Goal: Task Accomplishment & Management: Manage account settings

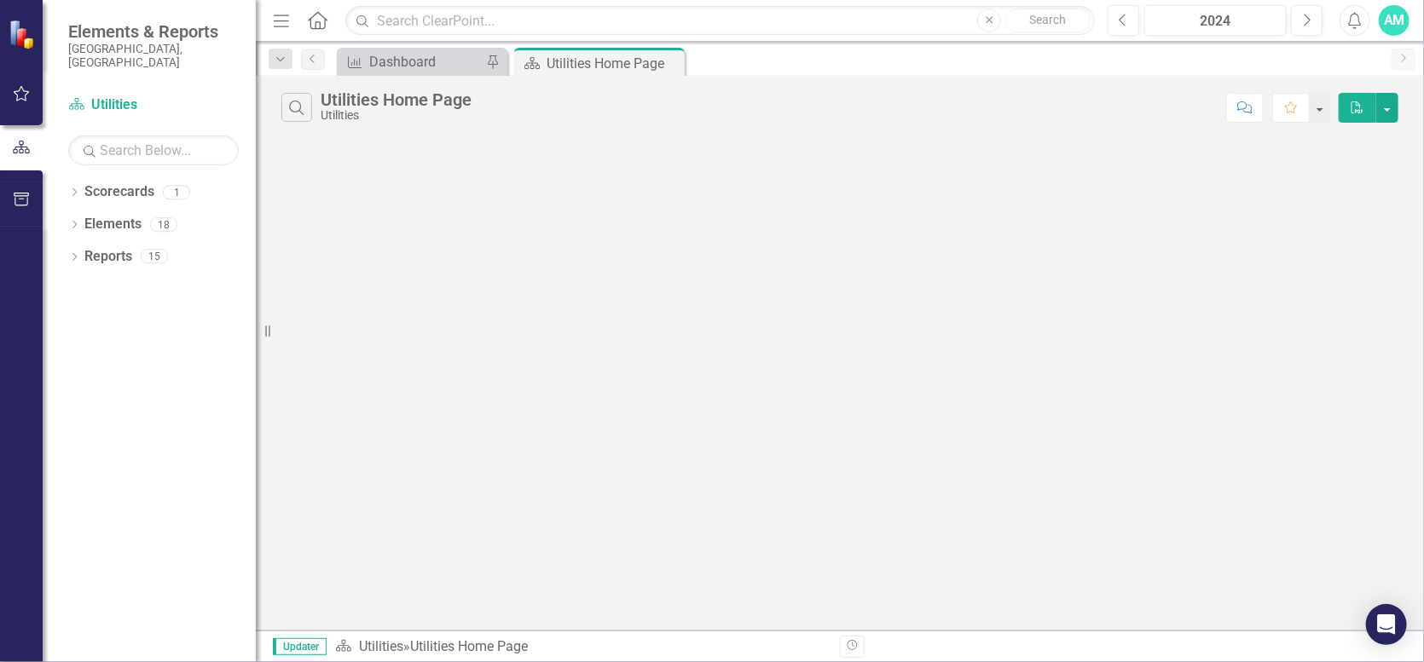
click at [443, 73] on div "Measure Dashboard Pin" at bounding box center [422, 62] width 171 height 28
click at [411, 60] on div "Dashboard" at bounding box center [425, 61] width 113 height 21
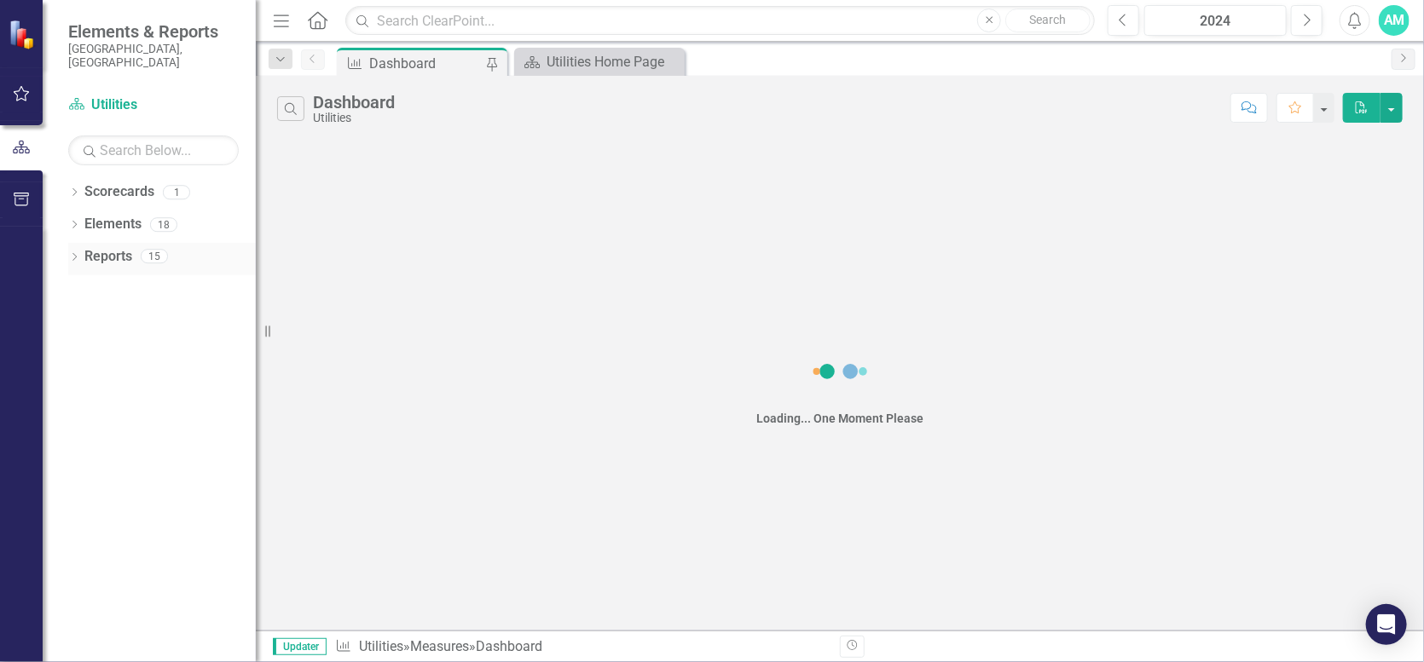
click at [74, 243] on div "Dropdown Reports 15" at bounding box center [162, 259] width 188 height 32
click at [590, 57] on div "Utilities Home Page" at bounding box center [603, 61] width 113 height 21
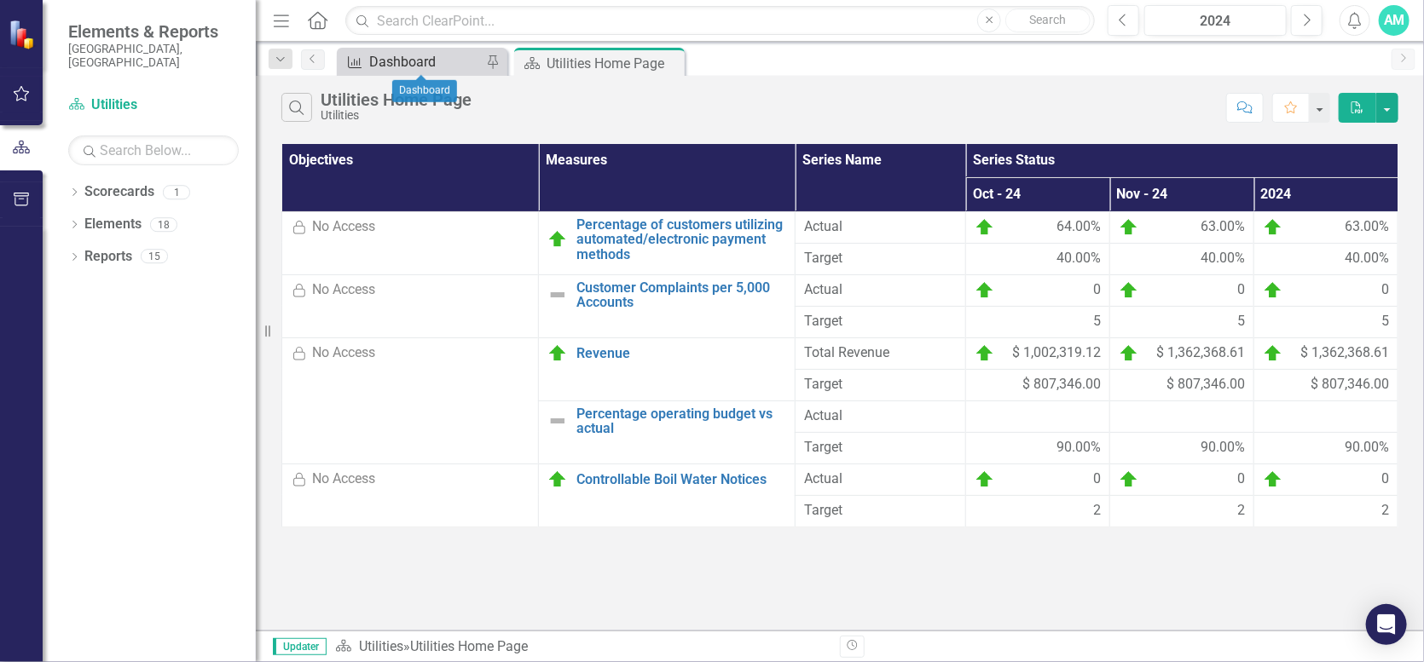
click at [469, 61] on div "Dashboard" at bounding box center [425, 61] width 113 height 21
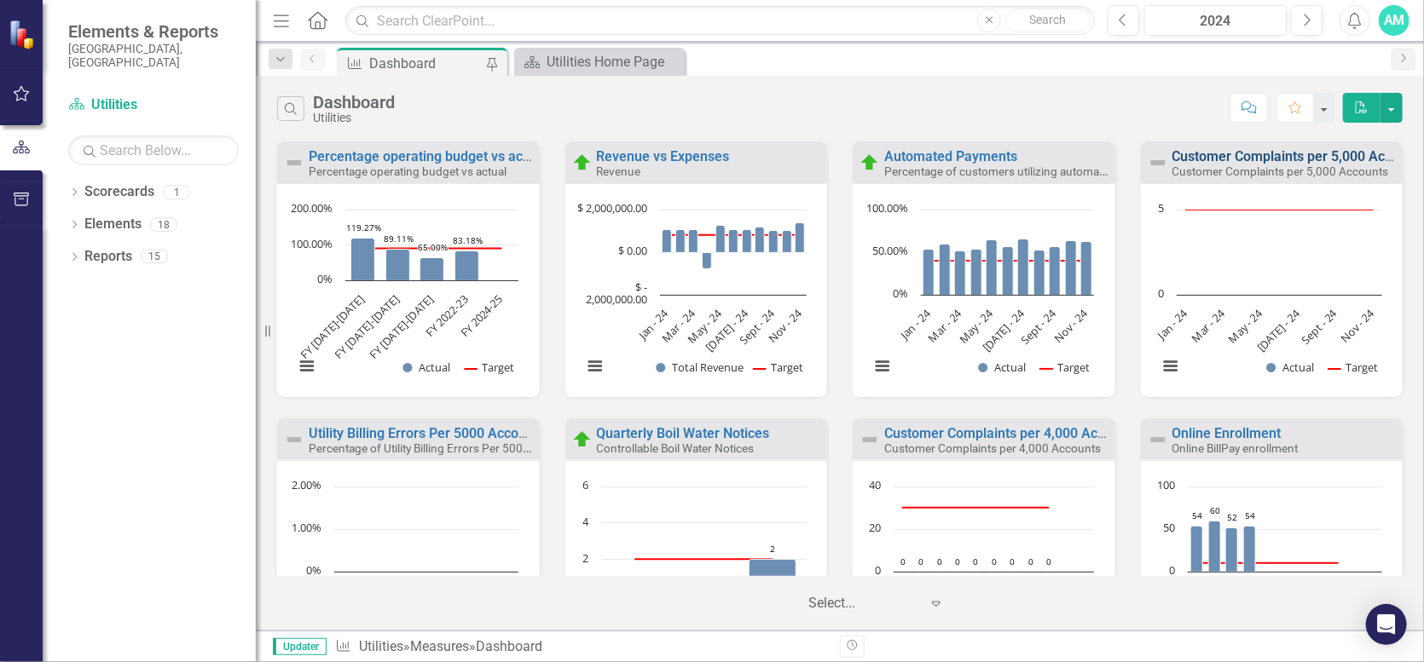
click at [1310, 164] on link "Customer Complaints per 5,000 Accounts" at bounding box center [1299, 156] width 254 height 16
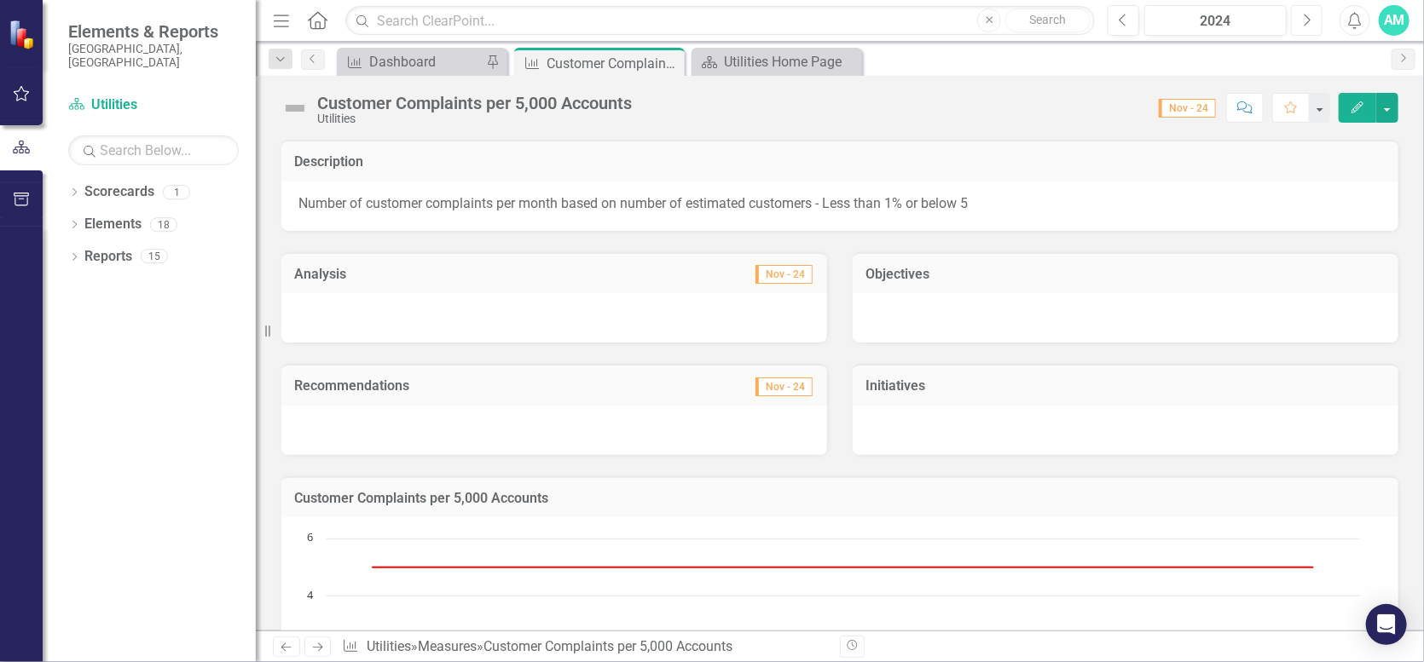
click at [1304, 19] on icon "Next" at bounding box center [1306, 20] width 9 height 15
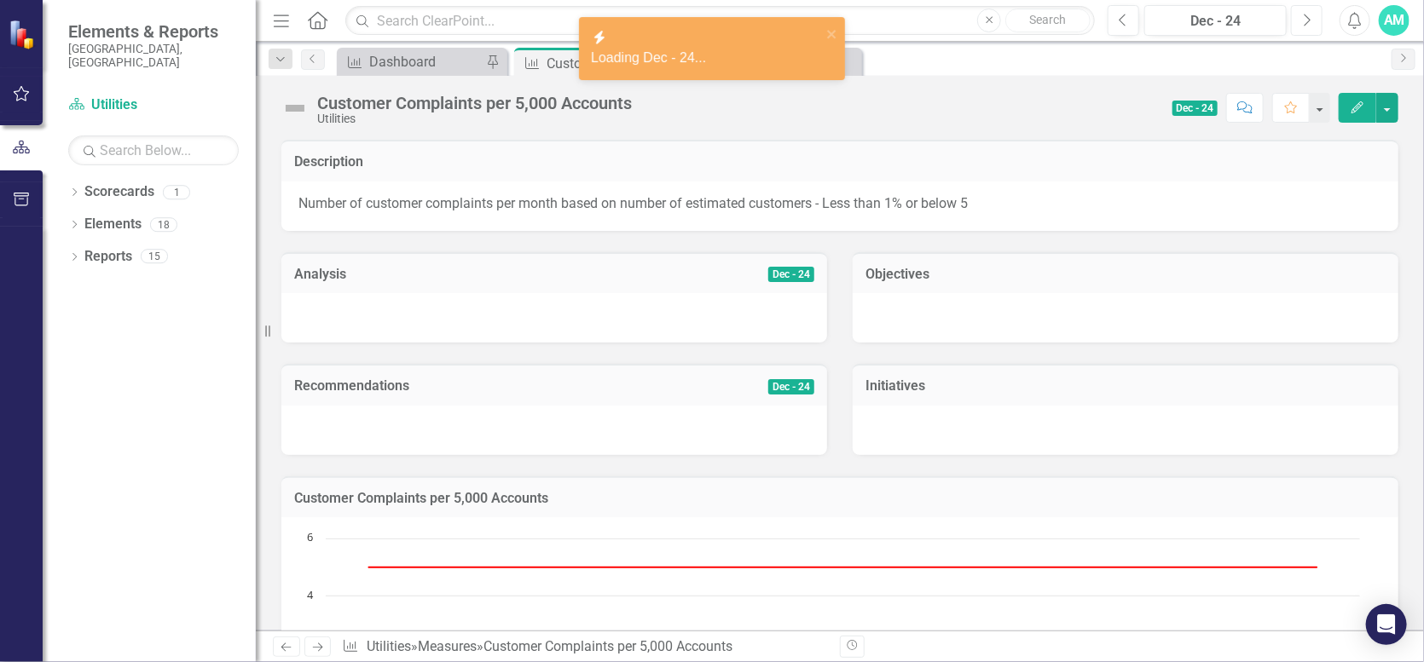
click at [1304, 19] on icon "Next" at bounding box center [1306, 20] width 9 height 15
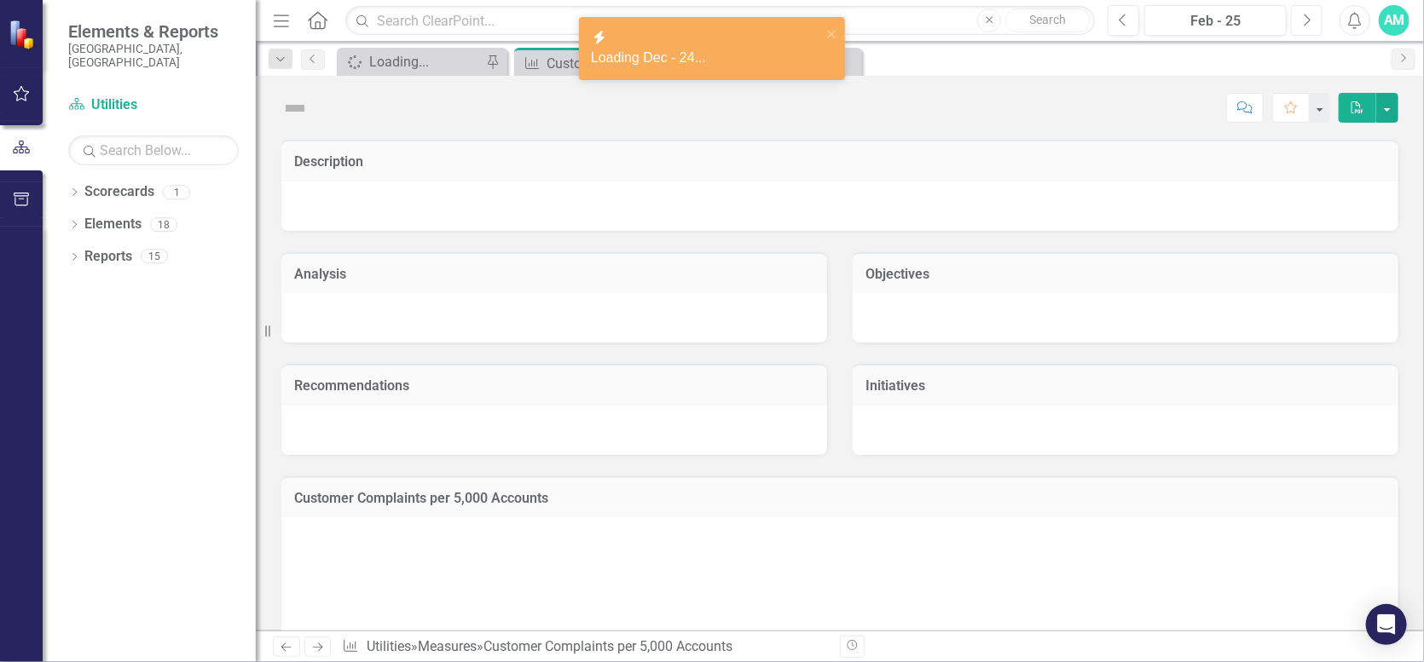
click at [1304, 19] on icon "Next" at bounding box center [1306, 20] width 9 height 15
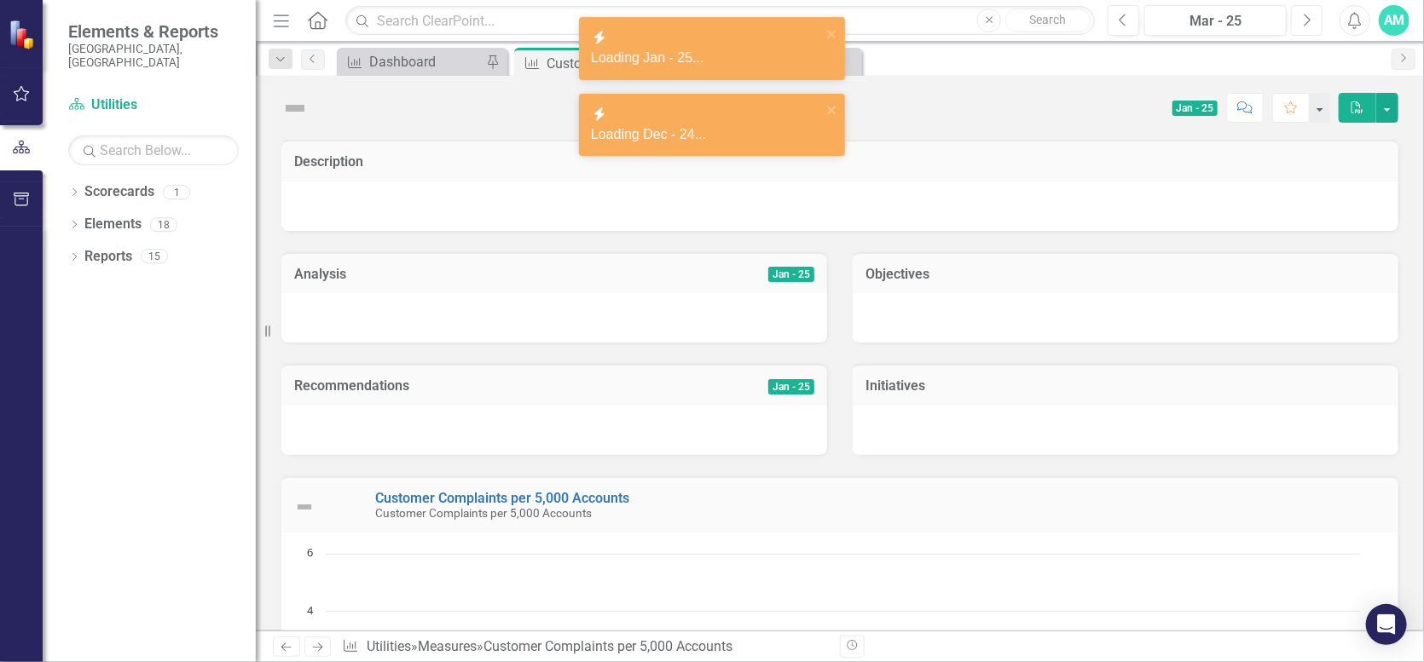
click at [1304, 19] on icon "Next" at bounding box center [1306, 20] width 9 height 15
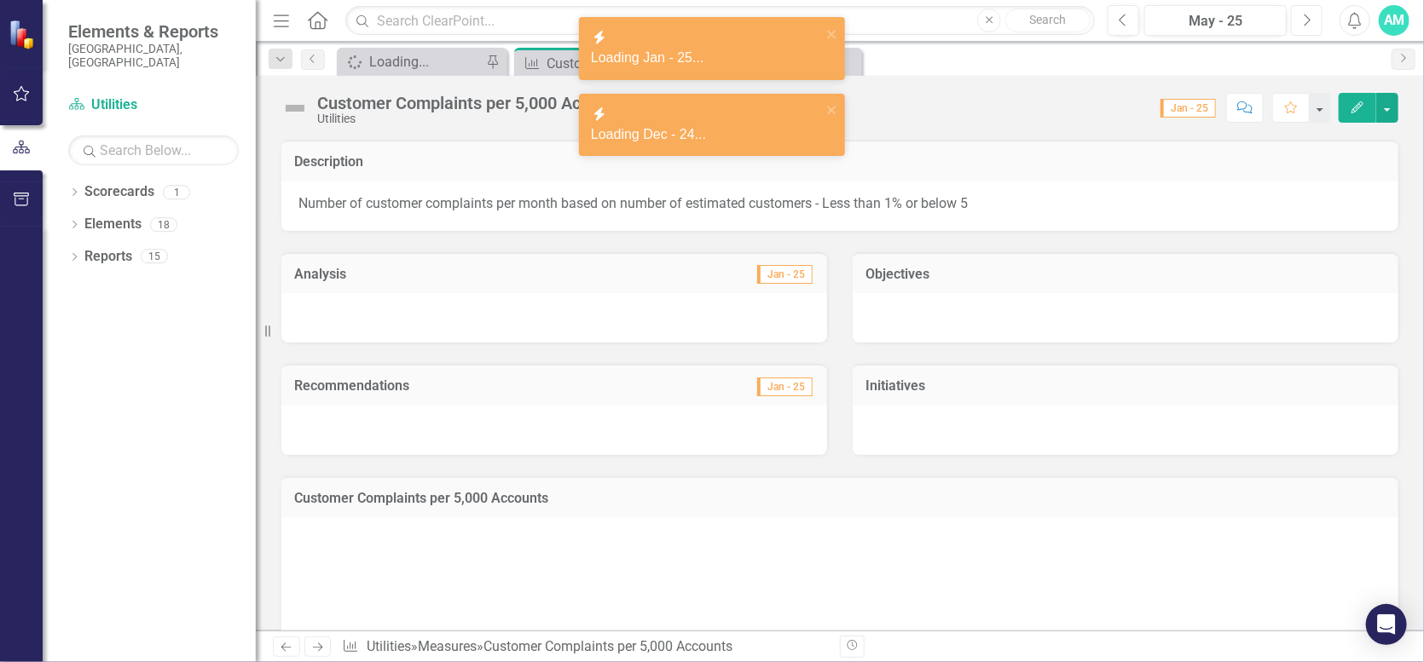
click at [1304, 19] on icon "Next" at bounding box center [1306, 20] width 9 height 15
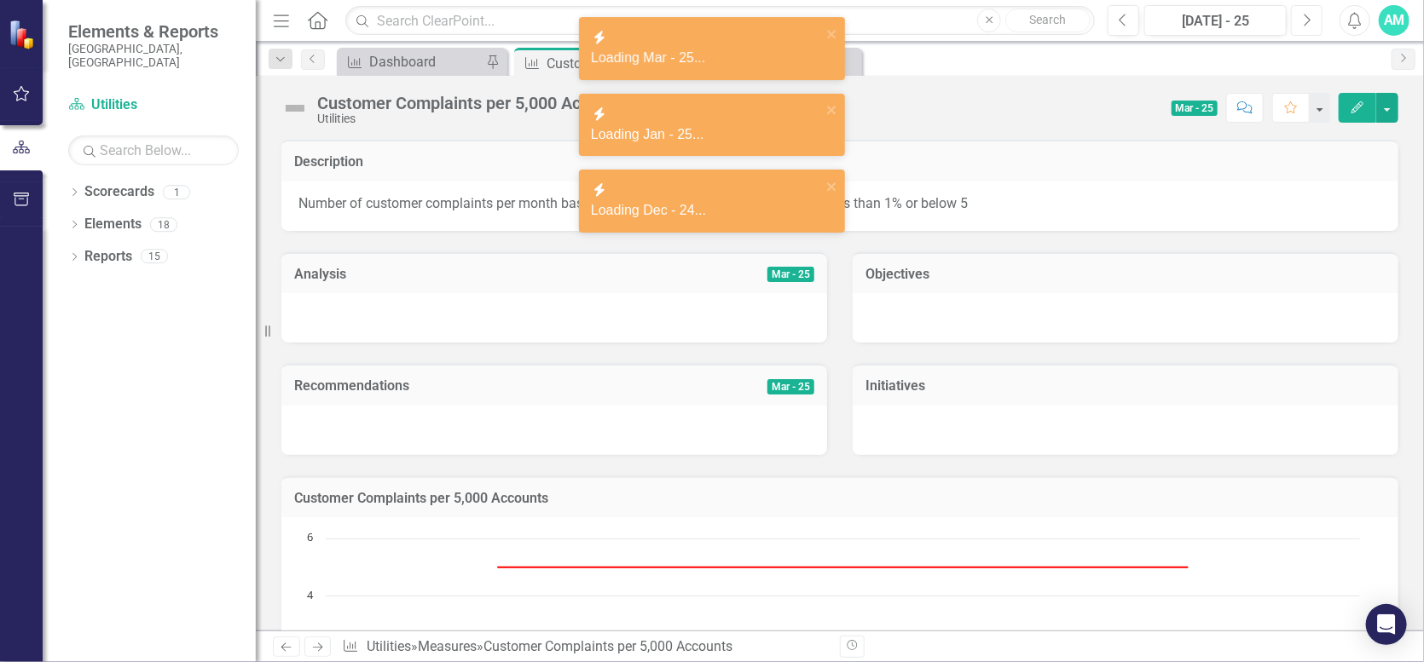
click at [1304, 19] on icon "Next" at bounding box center [1306, 20] width 9 height 15
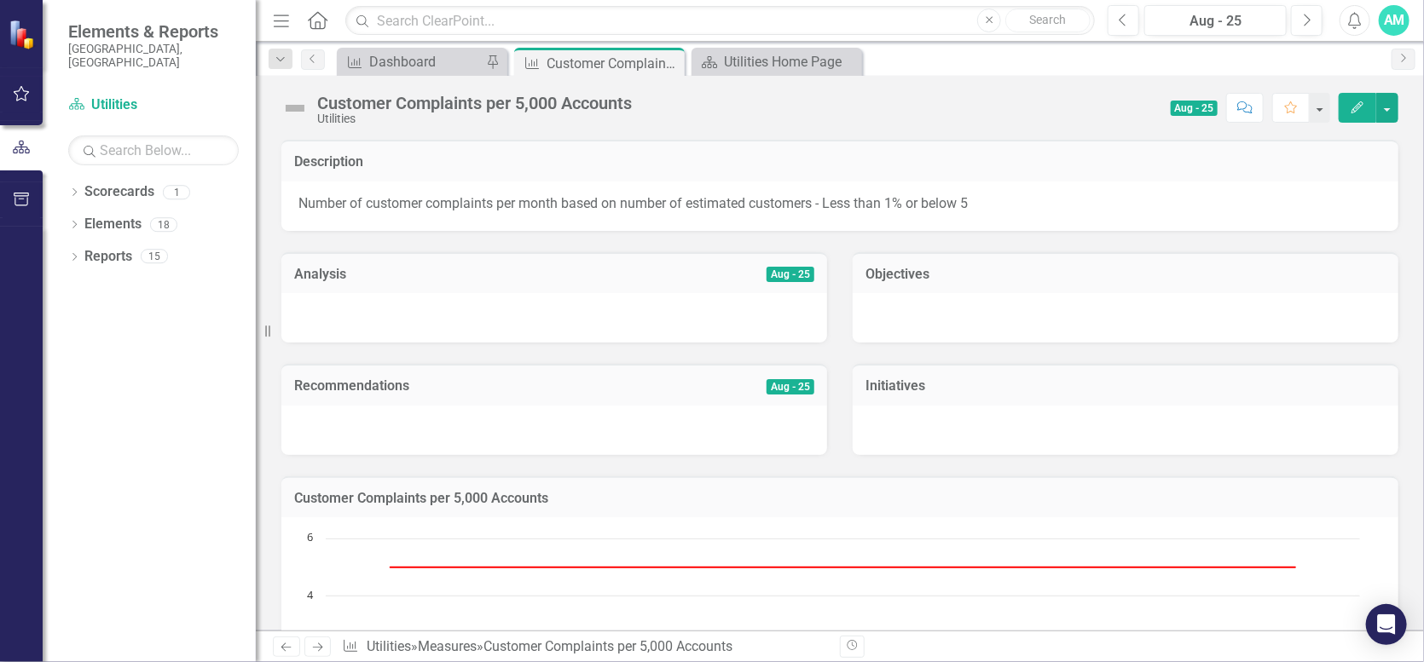
click at [1354, 106] on icon "Edit" at bounding box center [1357, 107] width 15 height 12
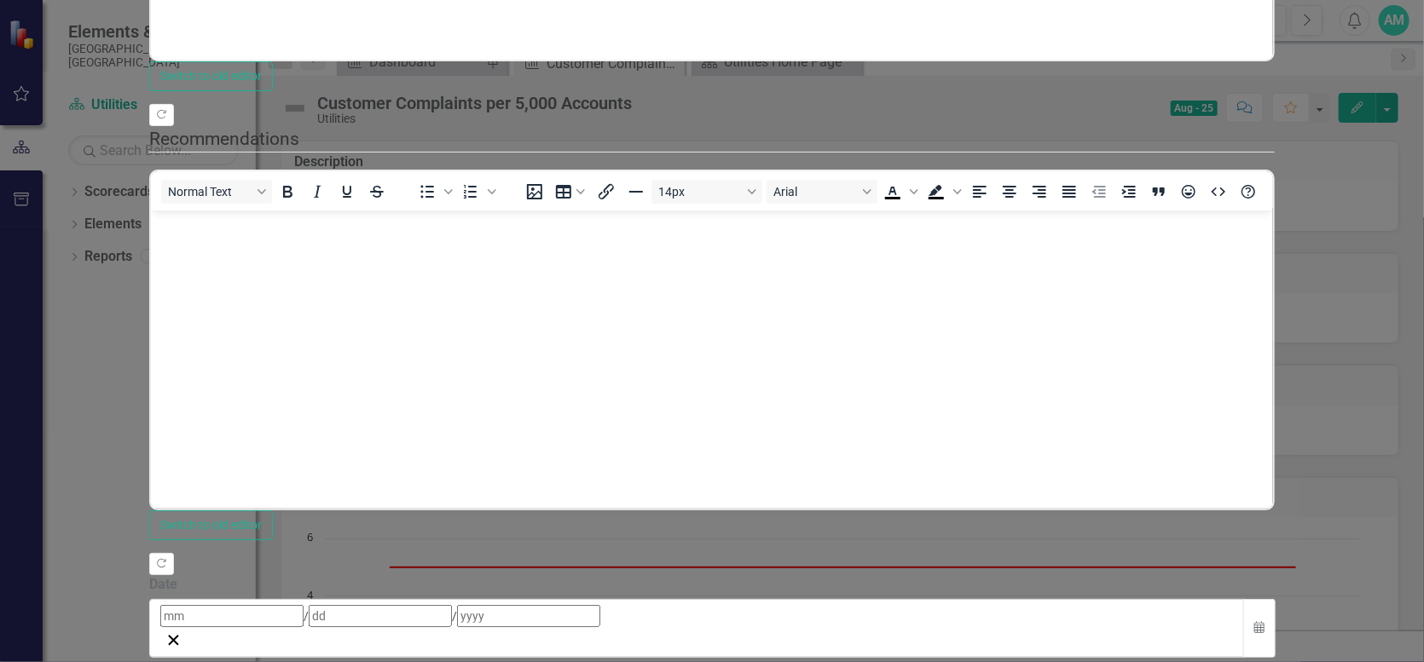
scroll to position [665, 0]
type textarea "0"
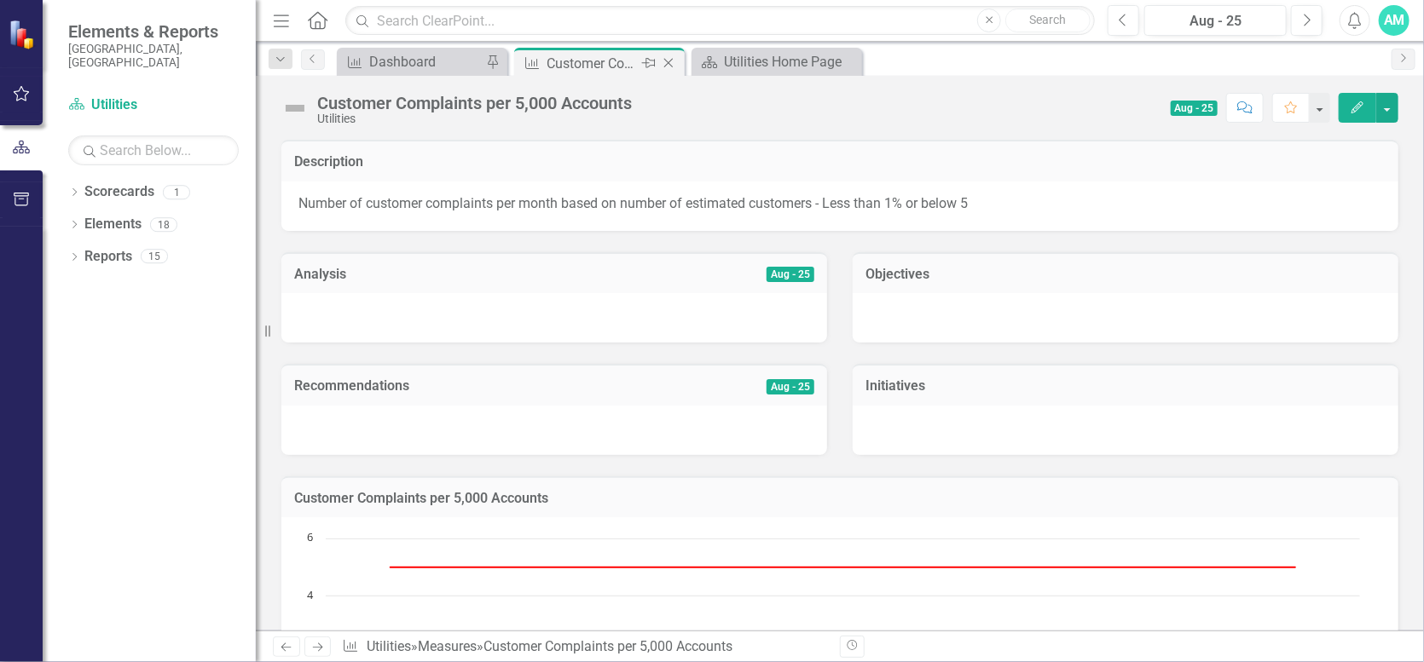
click at [667, 66] on icon "Close" at bounding box center [668, 63] width 17 height 14
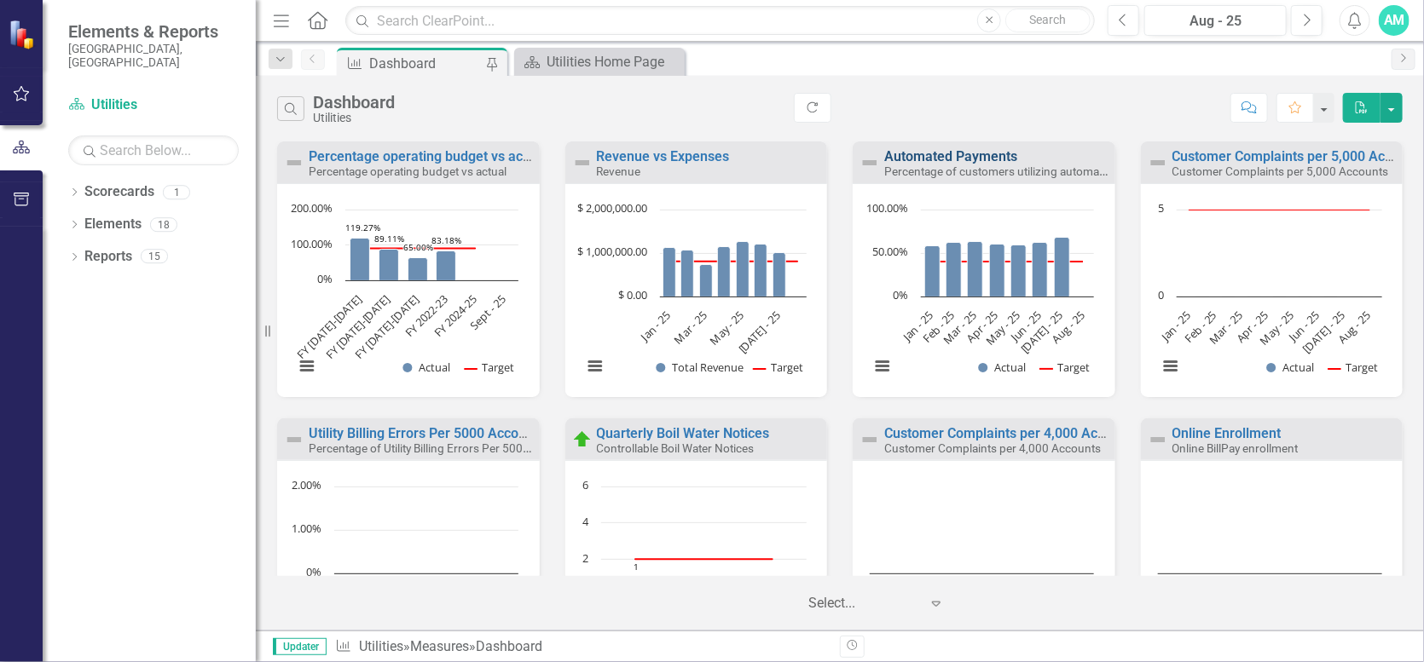
click at [927, 159] on link "Automated Payments" at bounding box center [950, 156] width 133 height 16
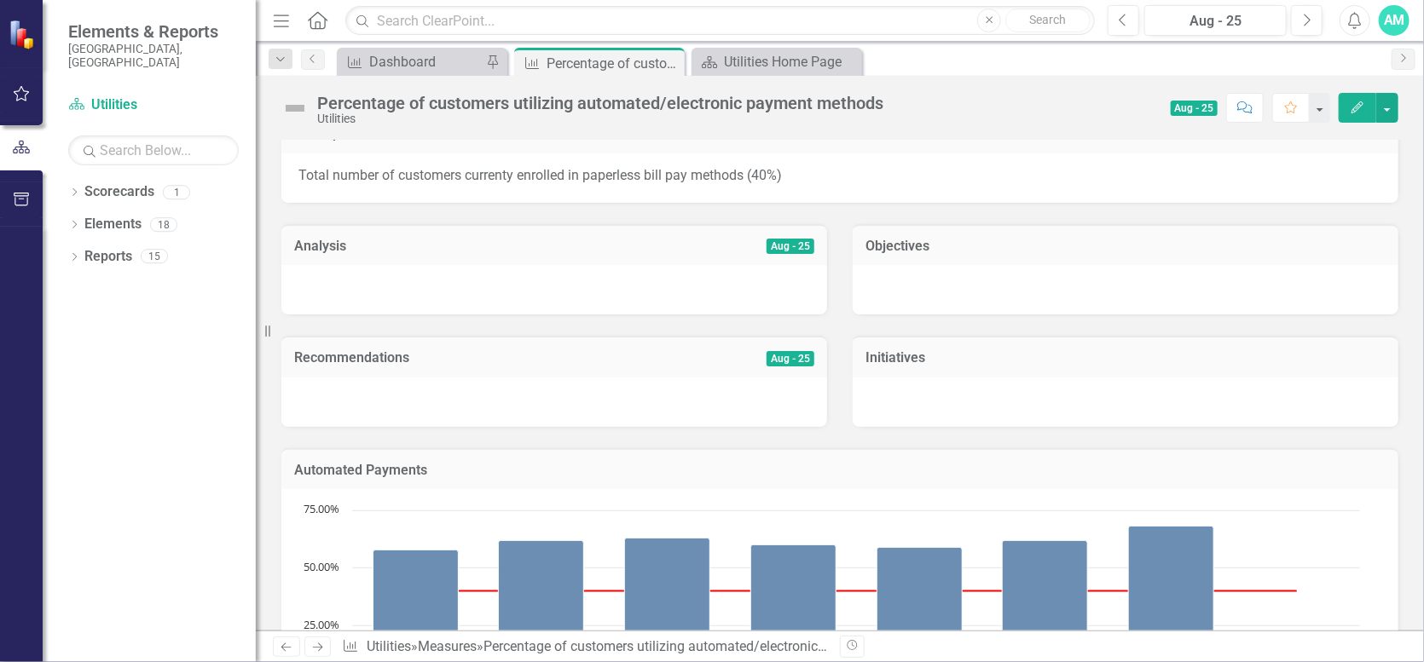
scroll to position [15, 0]
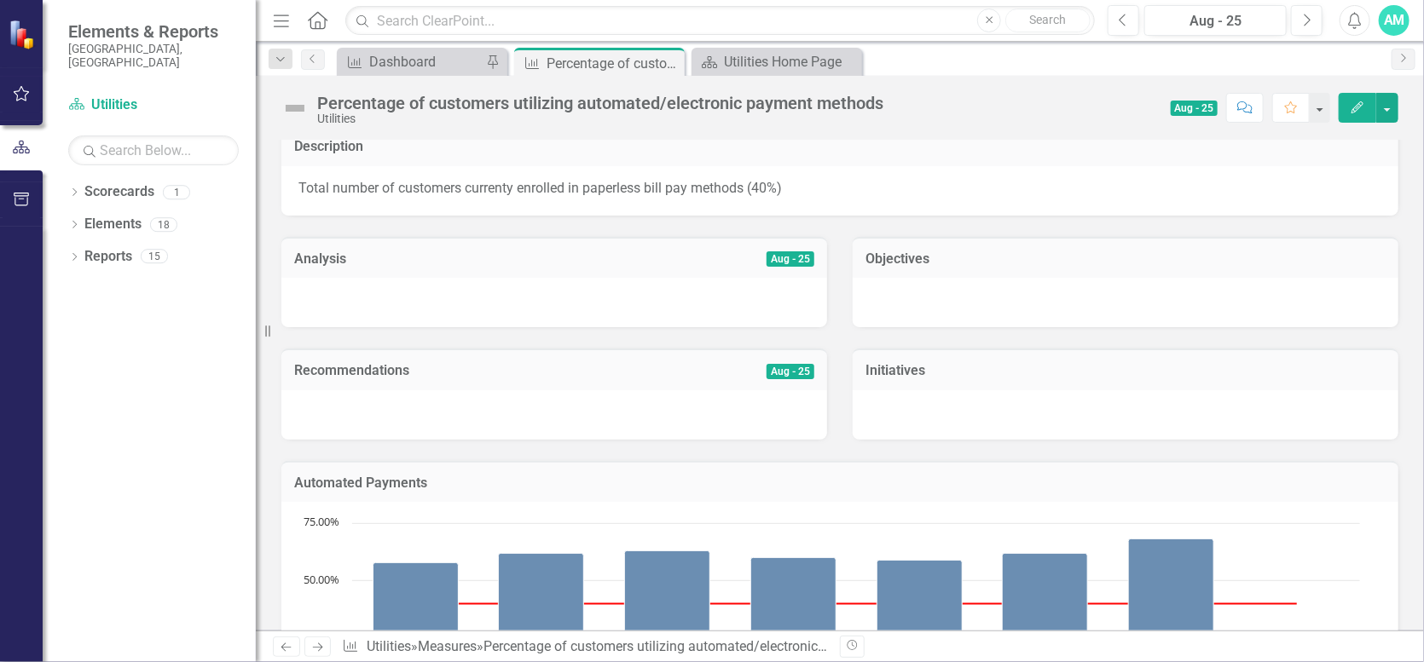
click at [1345, 113] on button "Edit" at bounding box center [1358, 108] width 38 height 30
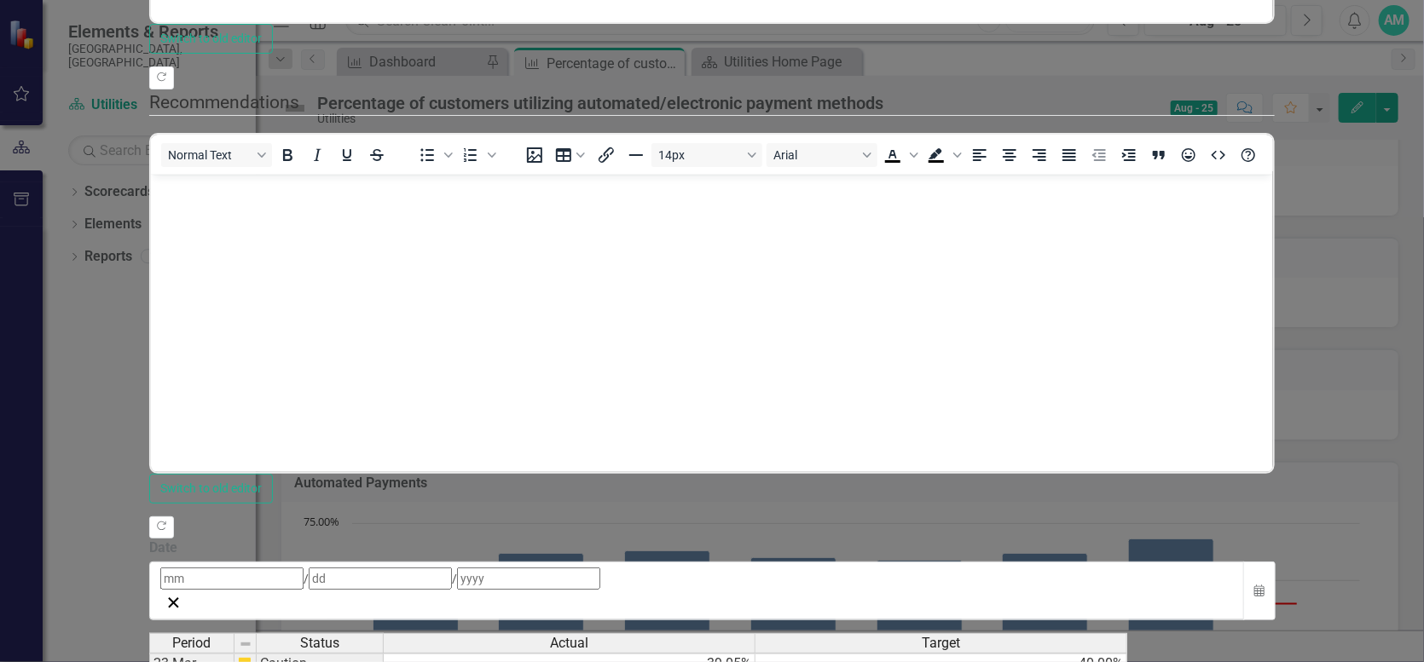
scroll to position [665, 0]
type textarea "67"
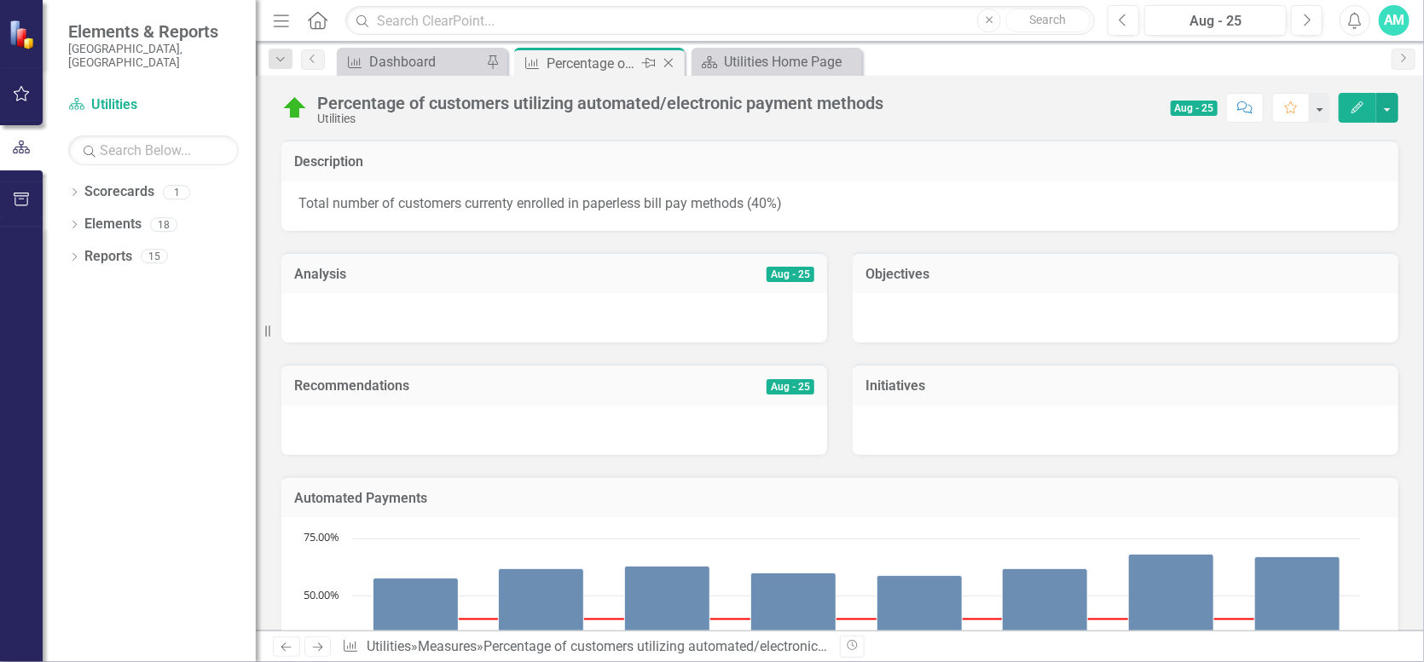
click at [668, 62] on icon "Close" at bounding box center [668, 63] width 17 height 14
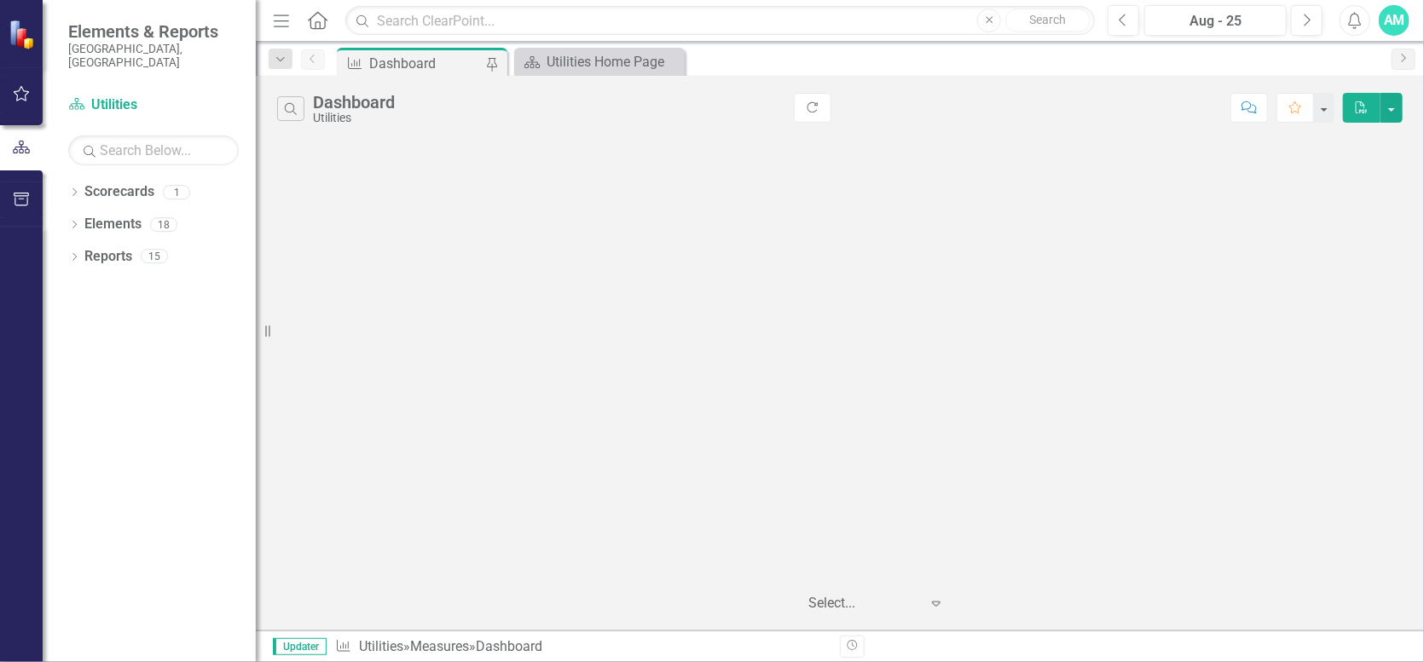
click at [420, 56] on div "Dashboard" at bounding box center [425, 63] width 113 height 21
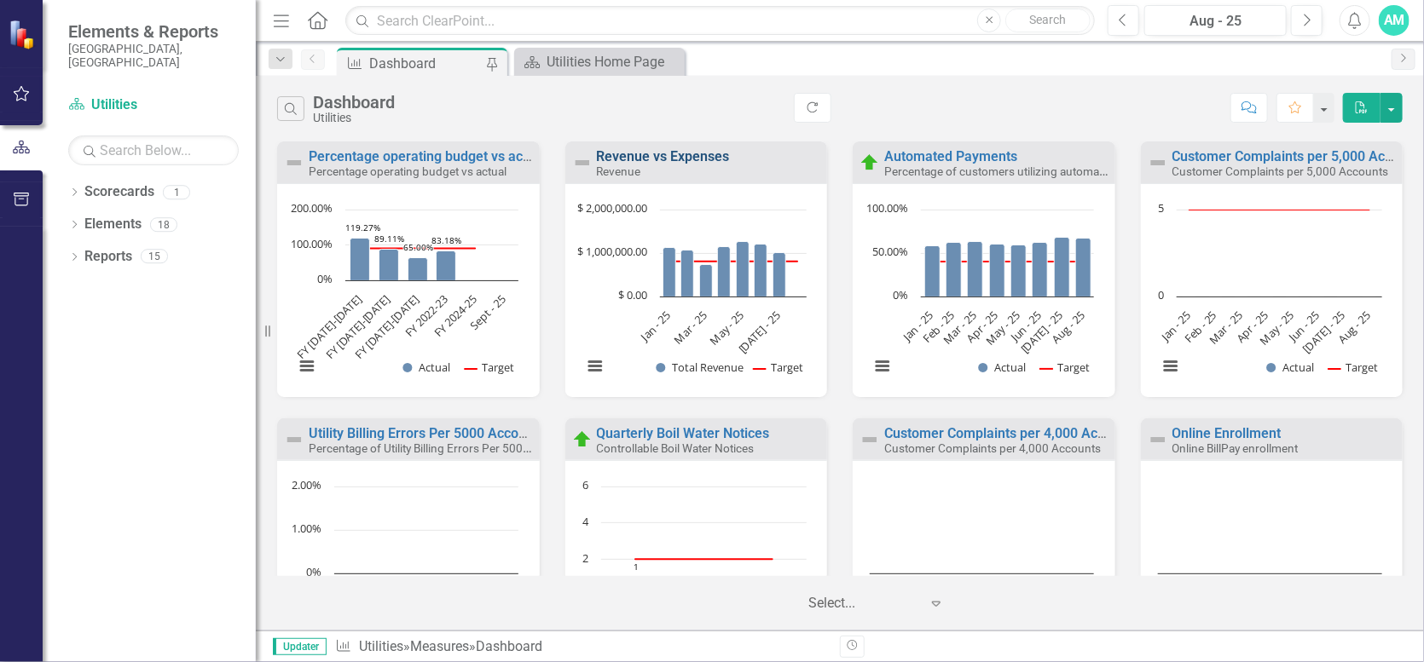
click at [670, 159] on link "Revenue vs Expenses" at bounding box center [663, 156] width 133 height 16
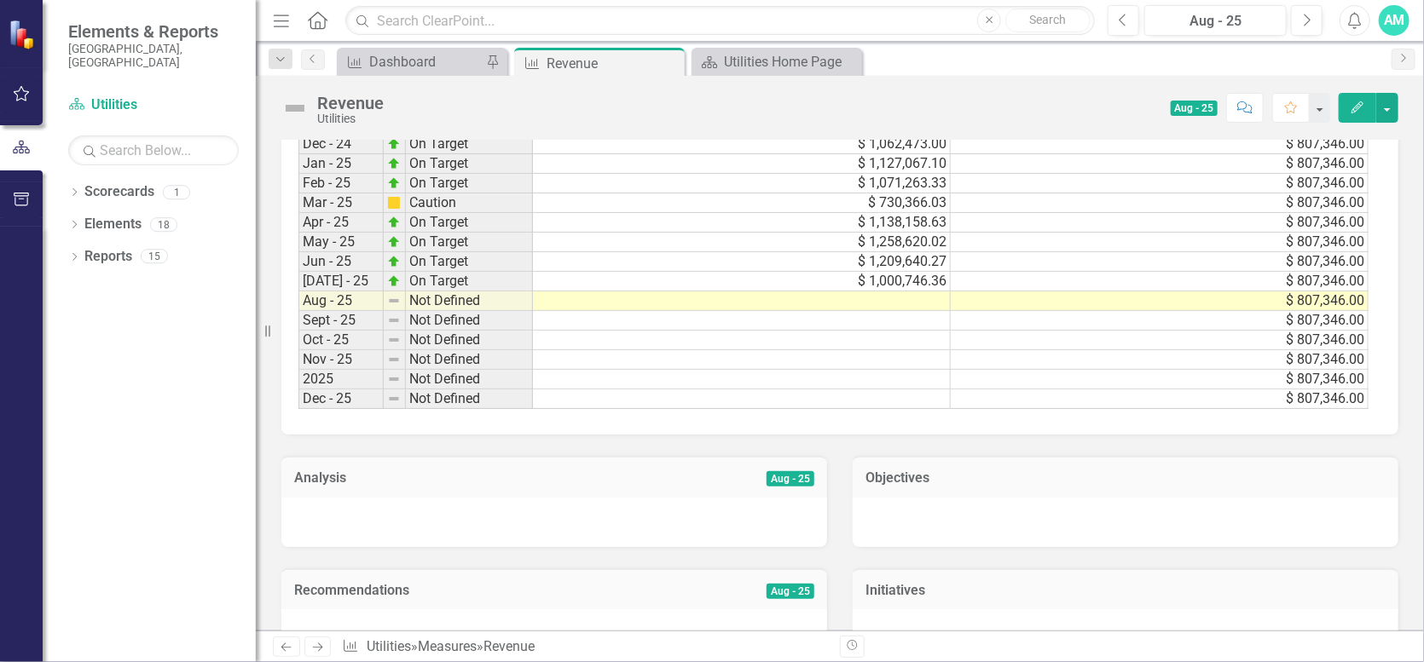
scroll to position [1194, 0]
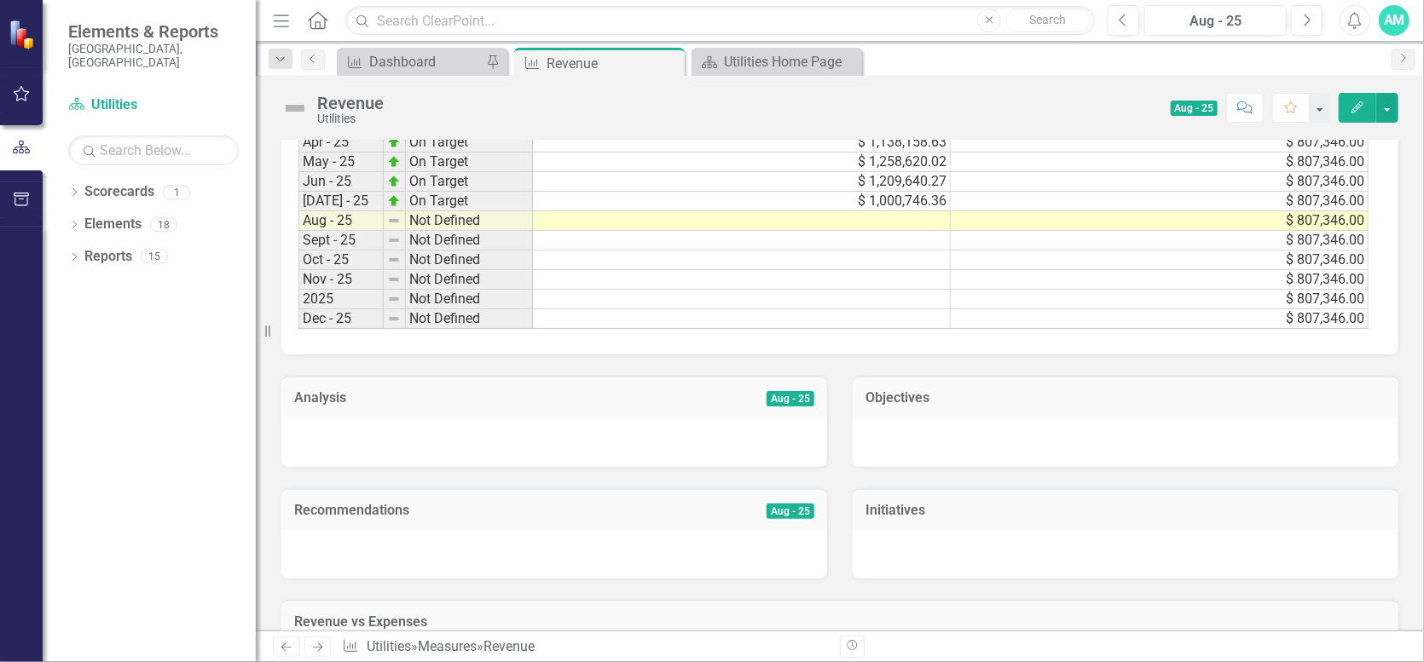
click at [885, 212] on td at bounding box center [742, 221] width 418 height 20
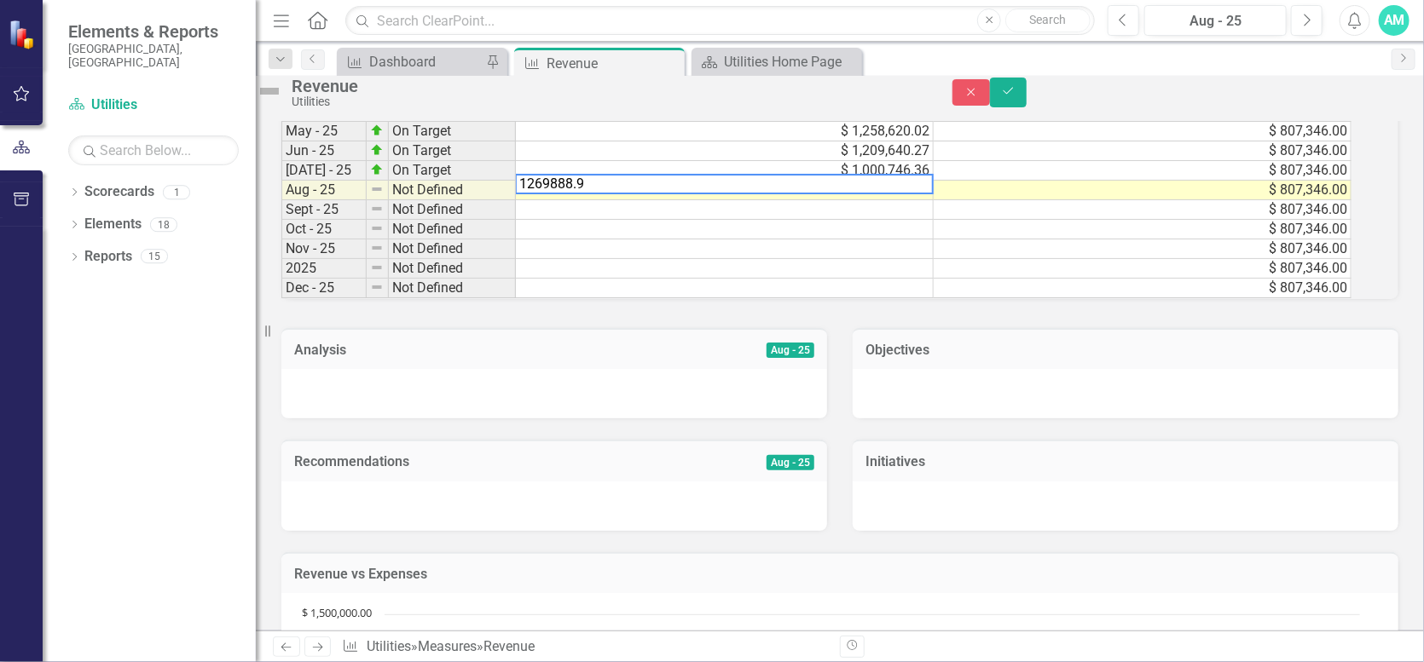
type textarea "1269888.92"
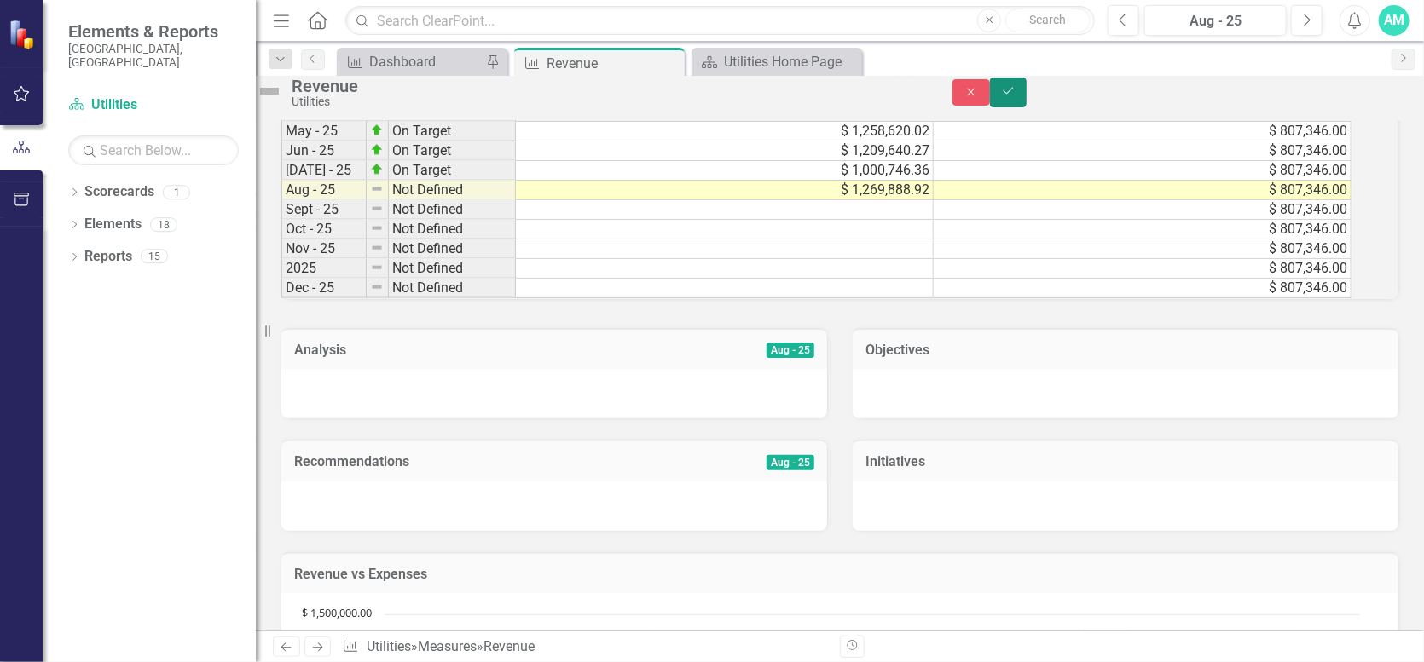
click at [1027, 100] on button "Save" at bounding box center [1009, 93] width 38 height 30
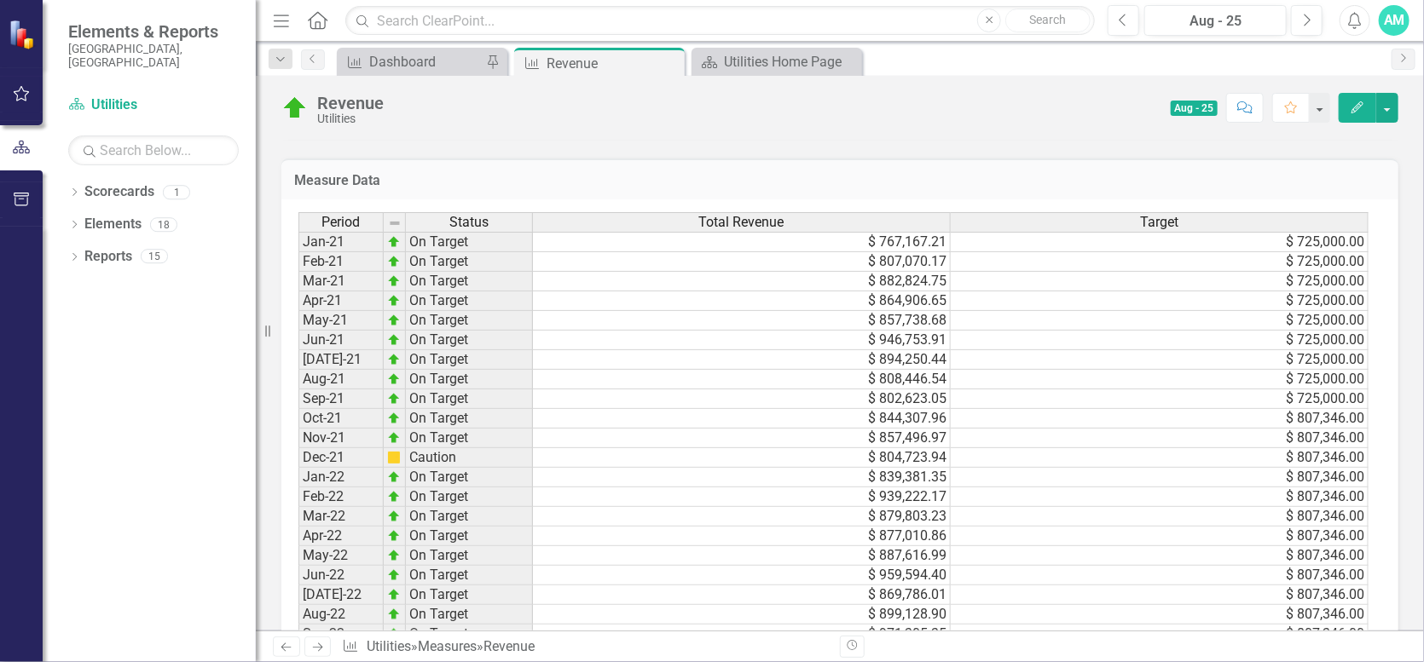
scroll to position [0, 0]
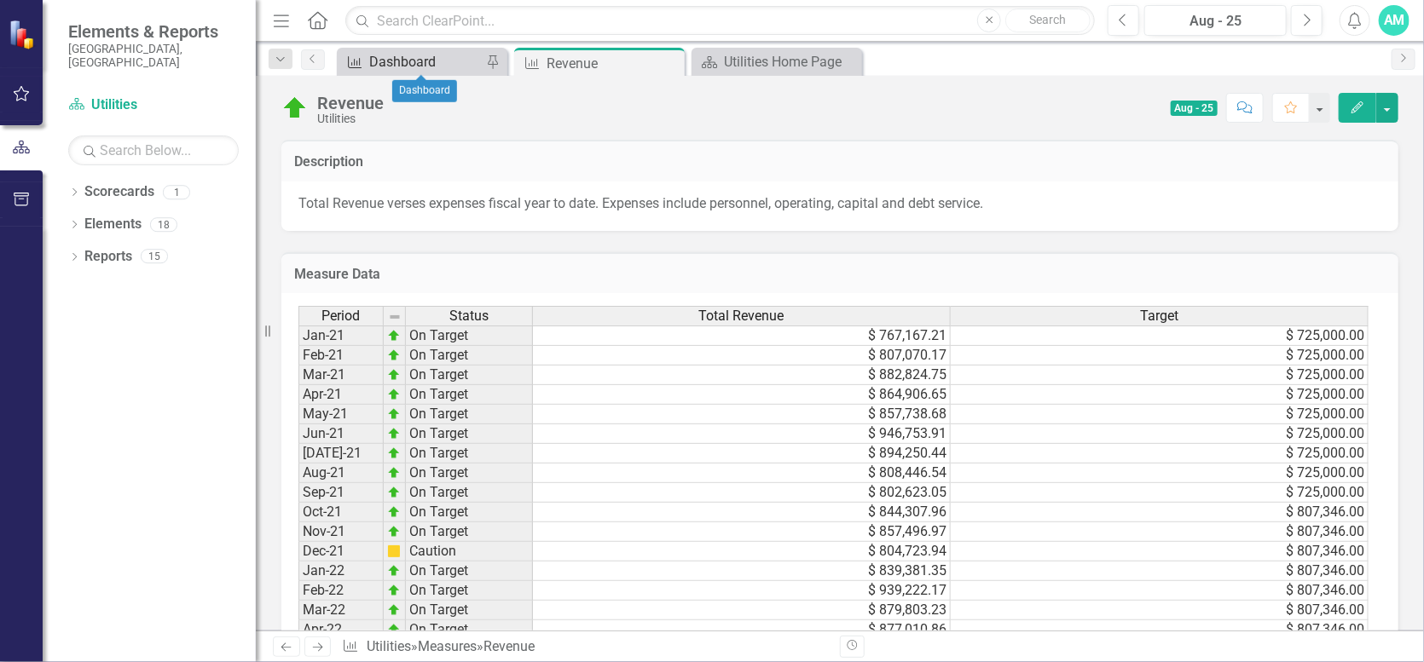
click at [441, 61] on div "Dashboard" at bounding box center [425, 61] width 113 height 21
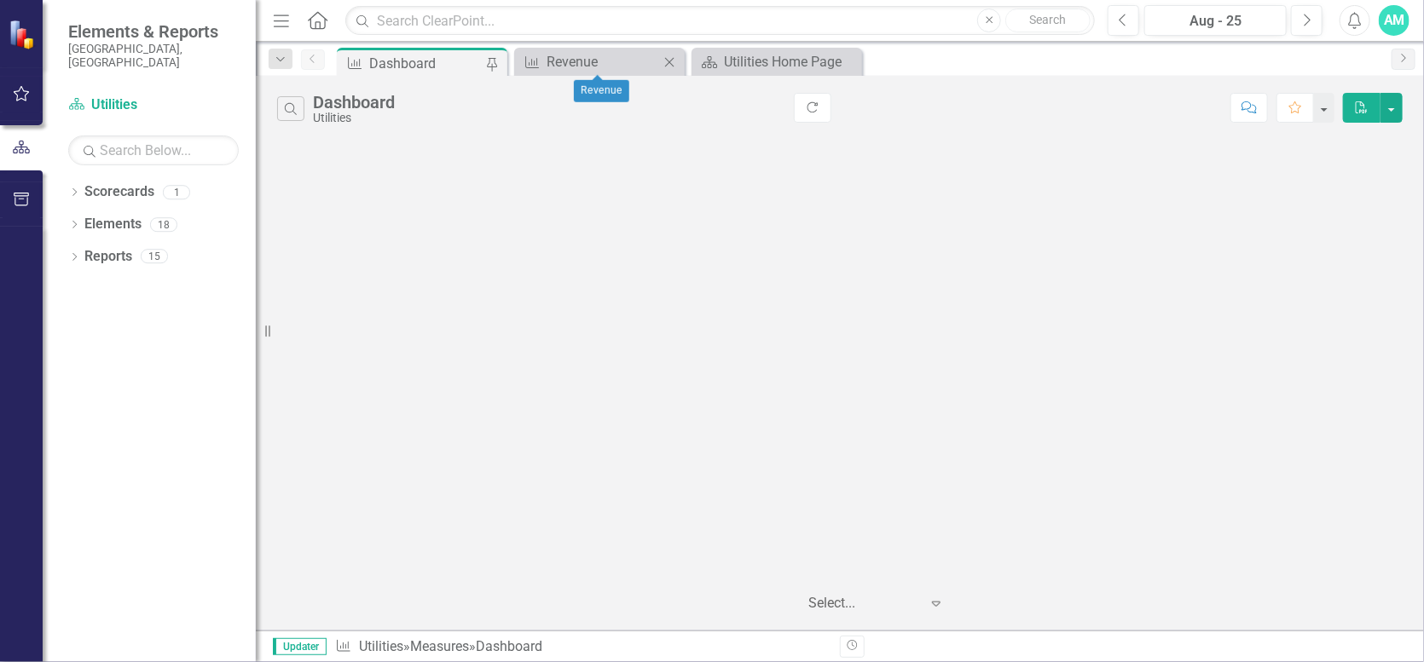
click at [668, 60] on icon "Close" at bounding box center [669, 62] width 17 height 14
click at [671, 66] on icon at bounding box center [669, 61] width 9 height 9
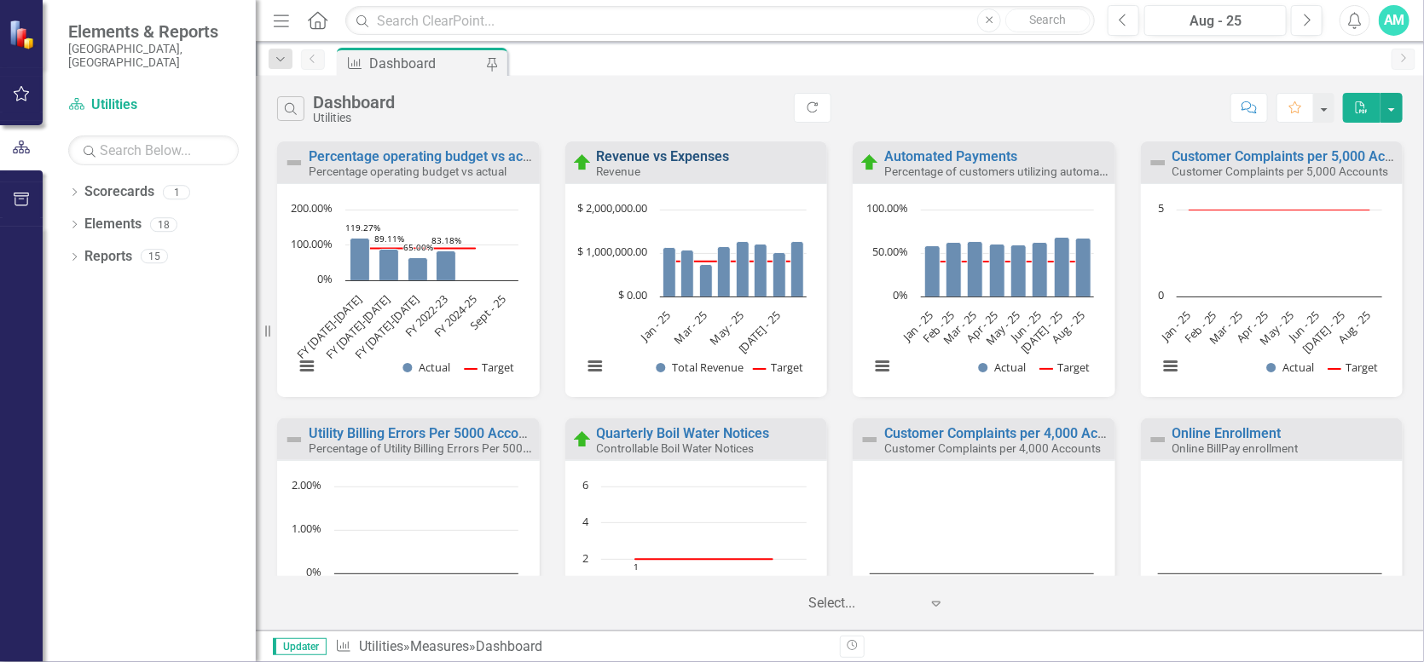
click at [625, 153] on link "Revenue vs Expenses" at bounding box center [663, 156] width 133 height 16
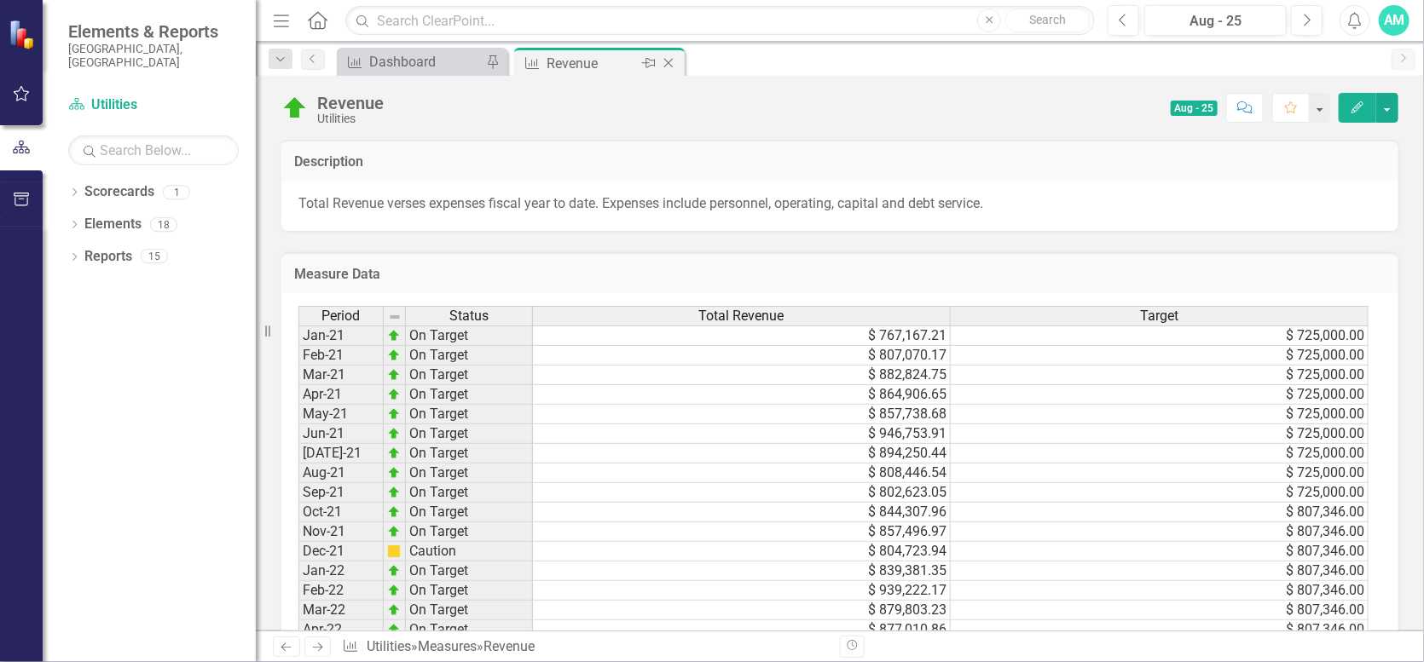
click at [663, 59] on icon "Close" at bounding box center [668, 63] width 17 height 14
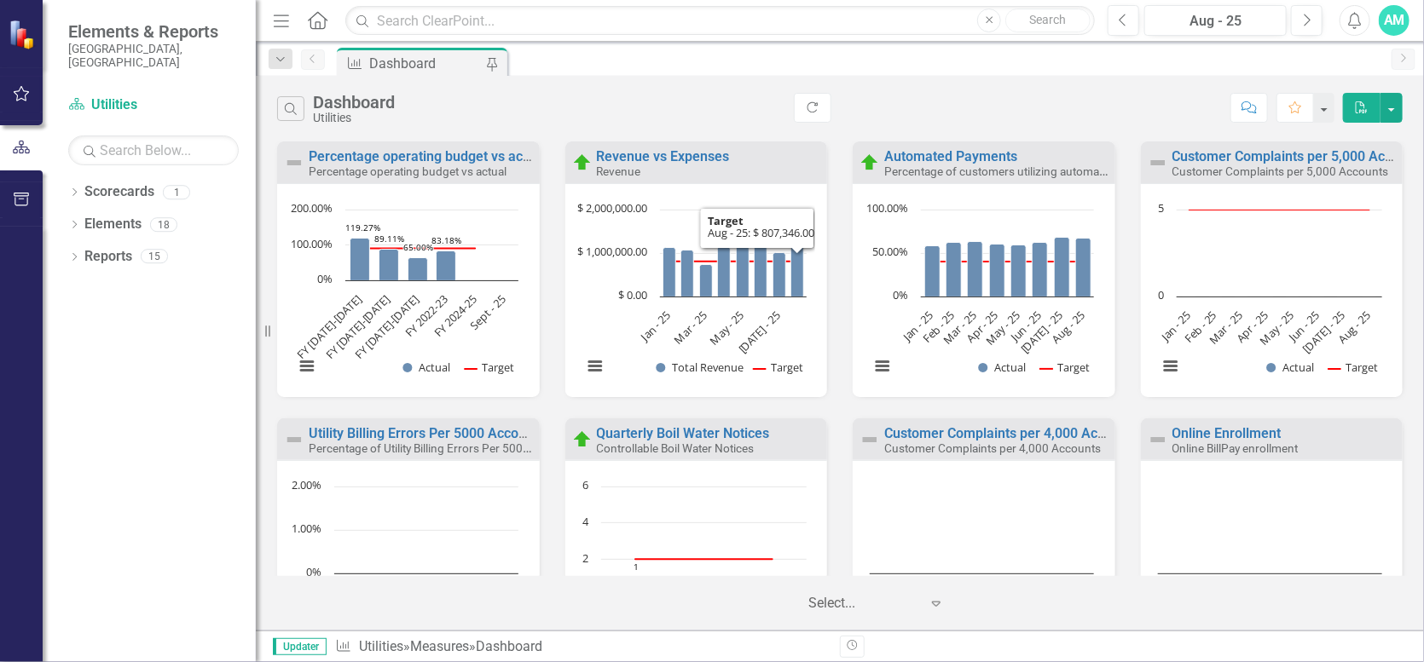
click at [942, 166] on small "Percentage of customers utilizing automated/electronic payment methods" at bounding box center [1074, 171] width 381 height 16
click at [942, 157] on link "Automated Payments" at bounding box center [950, 156] width 133 height 16
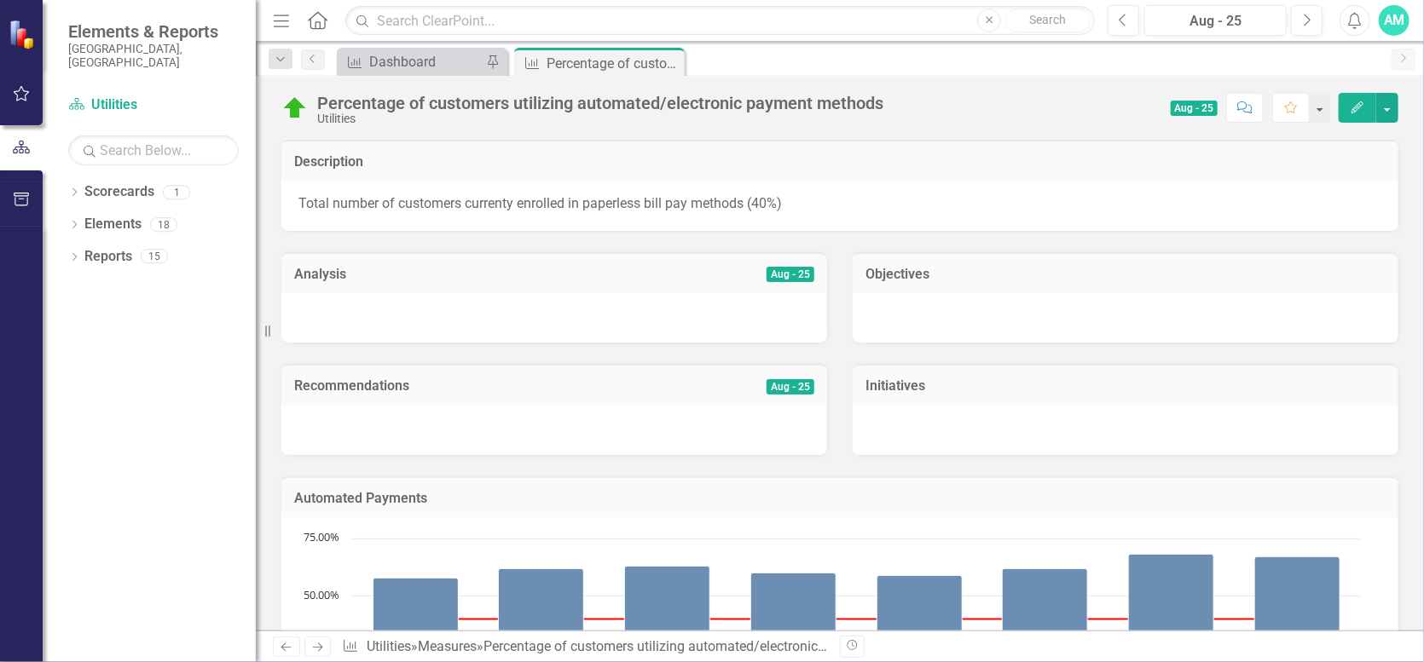
click at [1353, 113] on button "Edit" at bounding box center [1358, 108] width 38 height 30
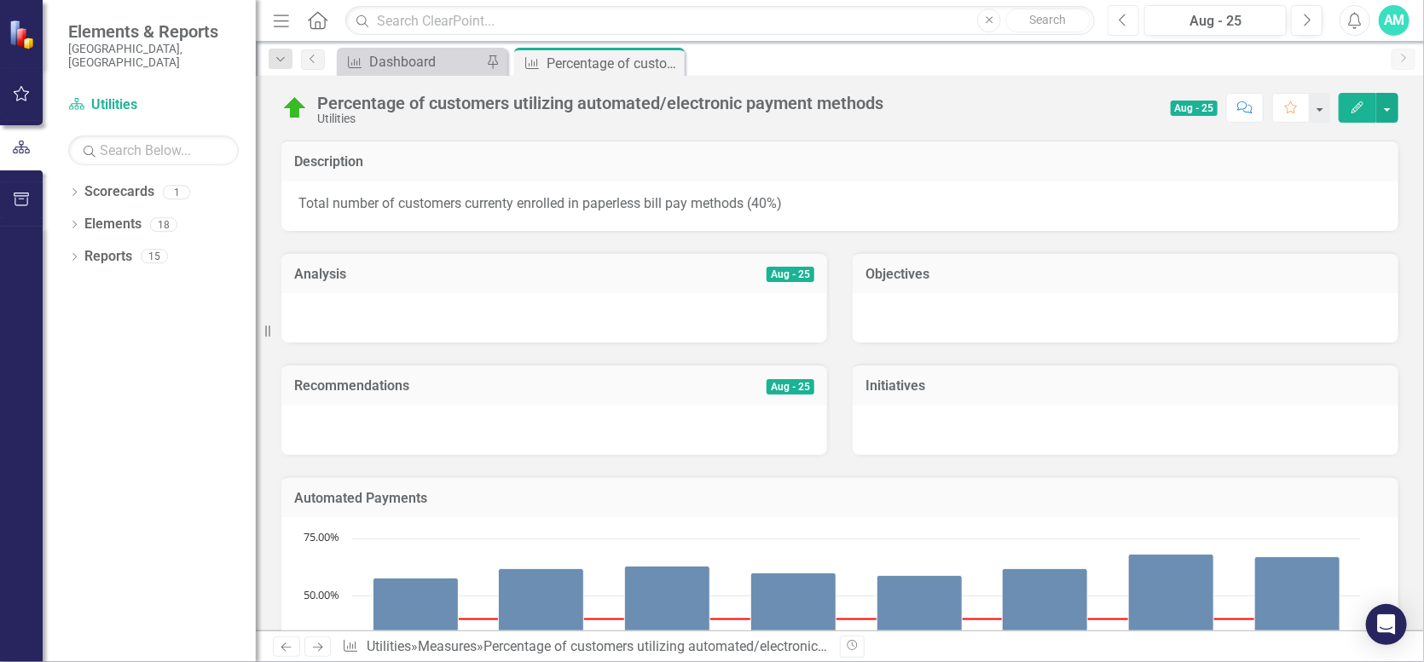
click at [1128, 17] on icon "Previous" at bounding box center [1123, 20] width 9 height 15
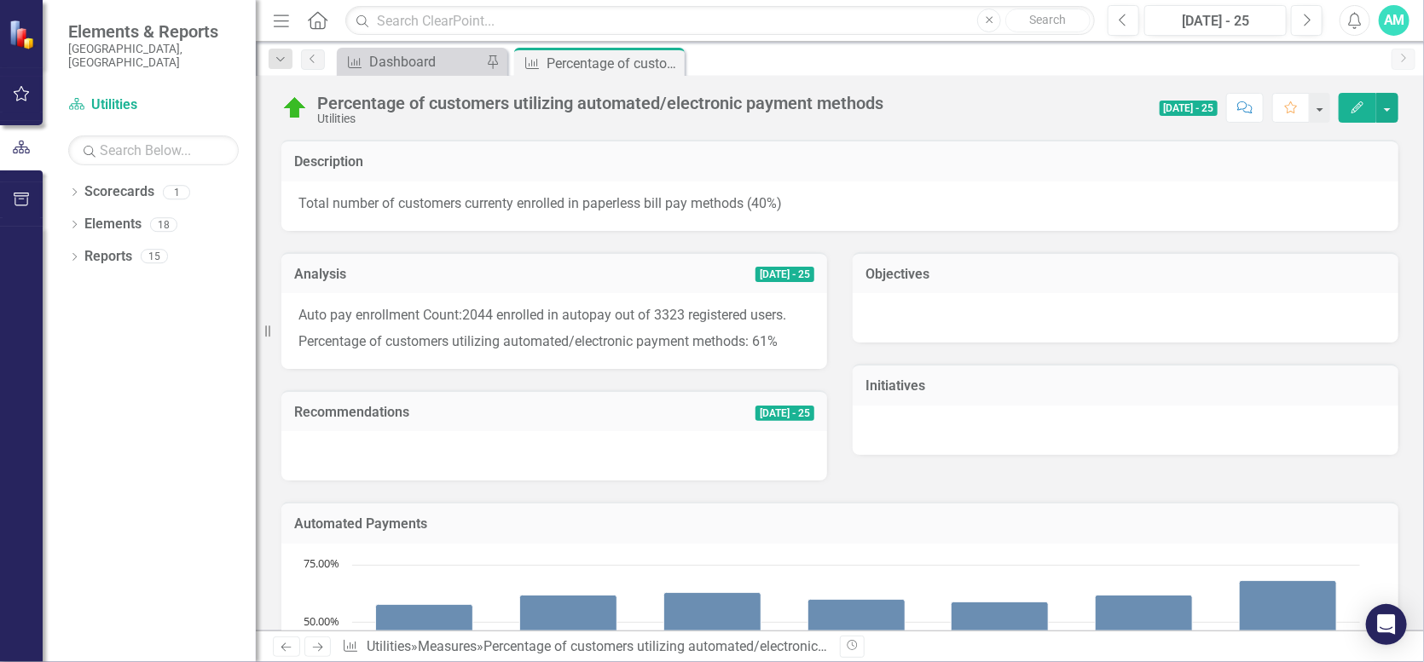
click at [786, 343] on p "Percentage of customers utilizing automated/electronic payment methods: 61%" at bounding box center [554, 340] width 512 height 23
click at [1360, 95] on button "Edit" at bounding box center [1358, 108] width 38 height 30
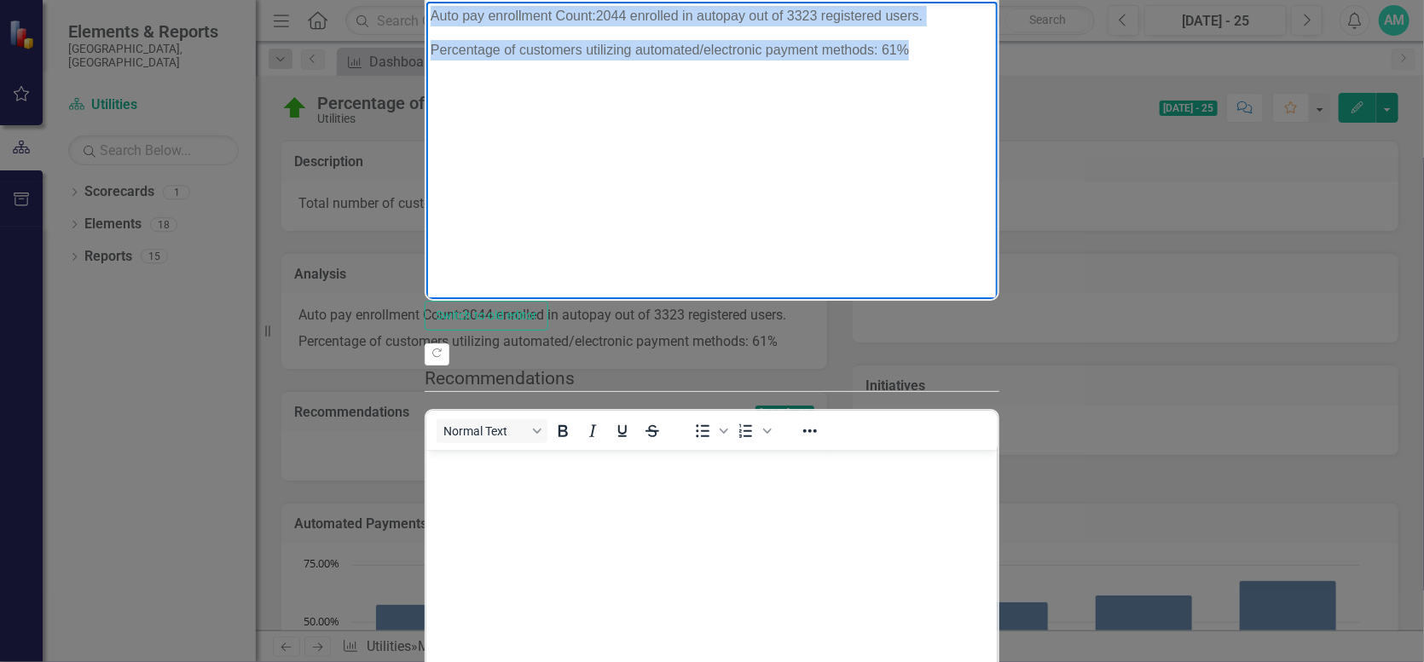
drag, startPoint x: 893, startPoint y: 33, endPoint x: 423, endPoint y: 14, distance: 470.2
click at [425, 14] on html "Auto pay enrollment Count:2044 enrolled in autopay out of 3323 registered users…" at bounding box center [710, 129] width 571 height 256
copy body "Auto pay enrollment Count:2044 enrolled in autopay out of 3323 registered users…"
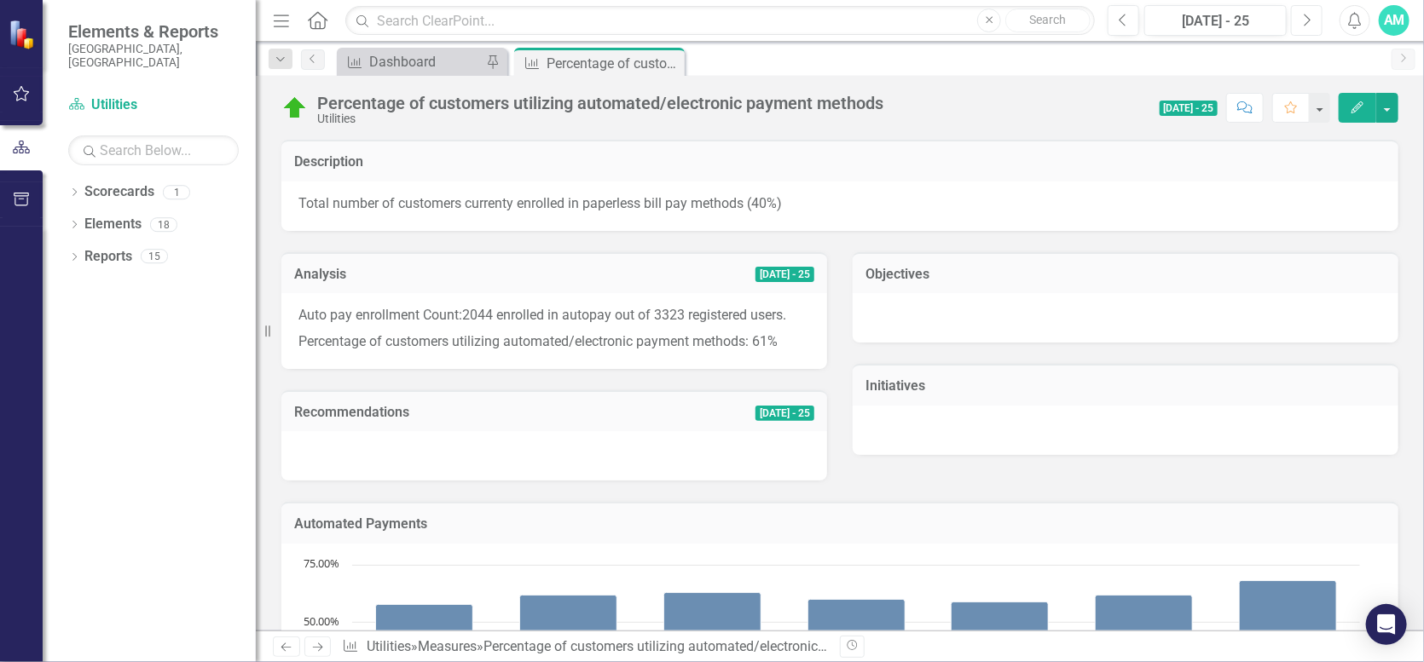
click at [1306, 15] on icon "button" at bounding box center [1307, 20] width 7 height 12
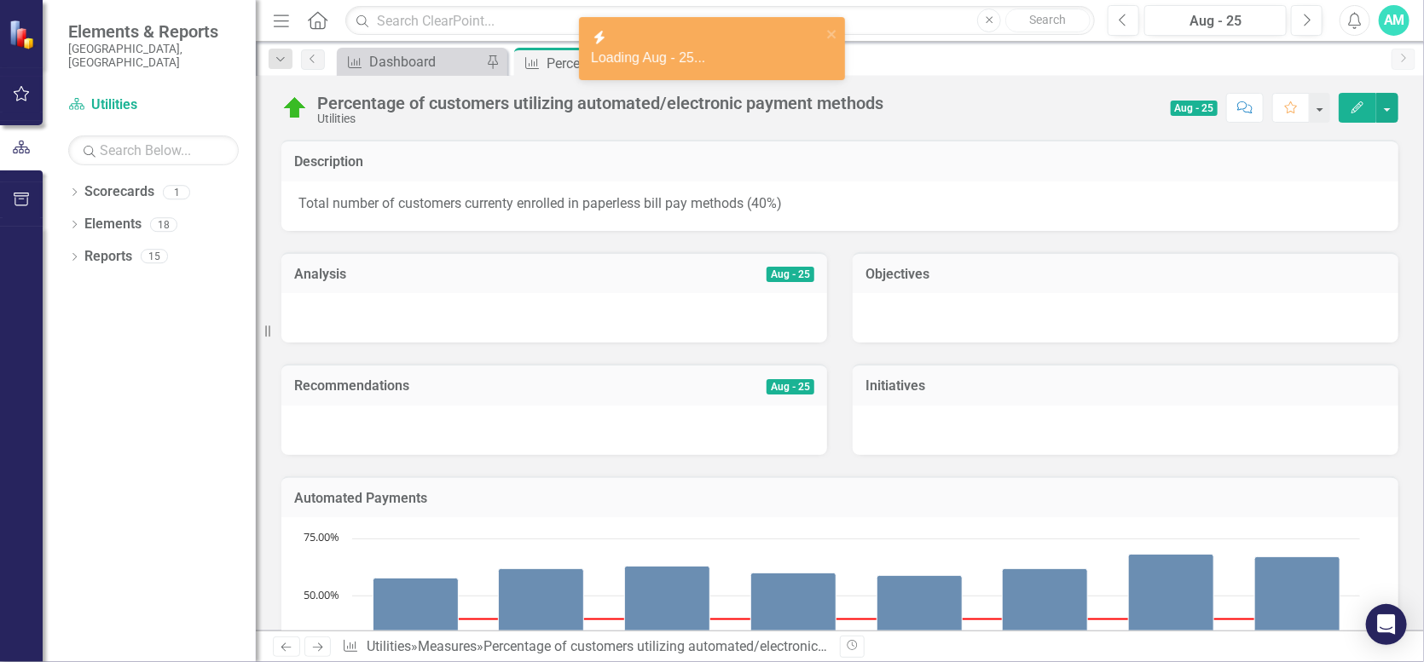
click at [1374, 103] on button "Edit" at bounding box center [1358, 108] width 38 height 30
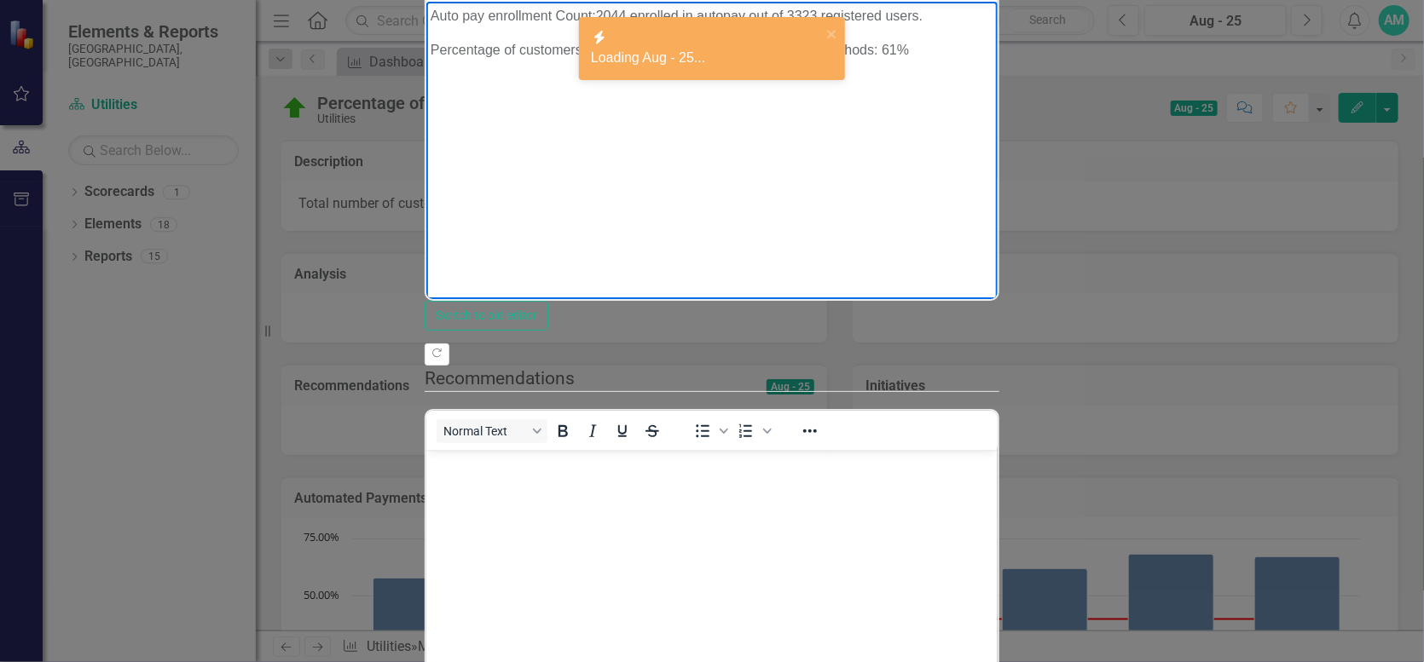
click at [598, 11] on p "Auto pay enrollment Count:2044 enrolled in autopay out of 3323 registered users." at bounding box center [711, 15] width 563 height 20
click at [766, 12] on p "Auto pay enrollment Count:2058 enrolled in autopay out of 3323 registered users." at bounding box center [711, 15] width 563 height 20
click at [836, 43] on p "Percentage of customers utilizing automated/electronic payment methods: 61%" at bounding box center [711, 49] width 563 height 20
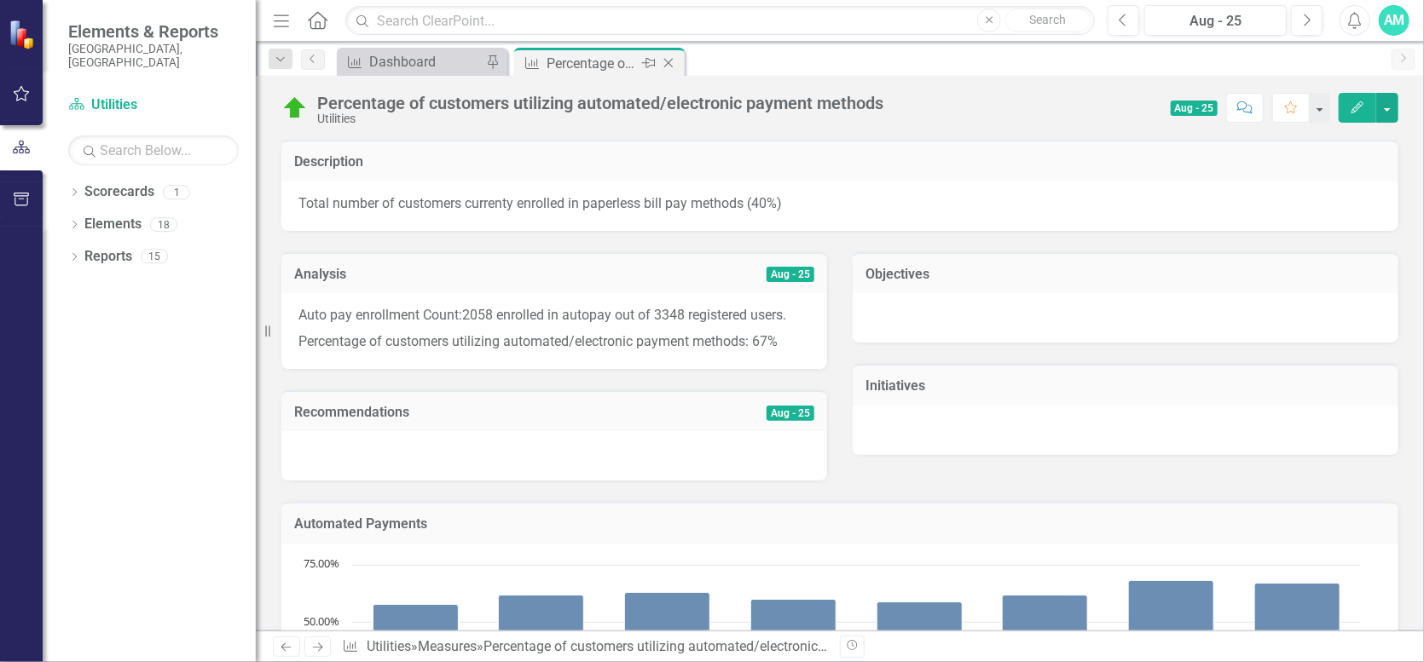
click at [662, 61] on icon "Close" at bounding box center [668, 63] width 17 height 14
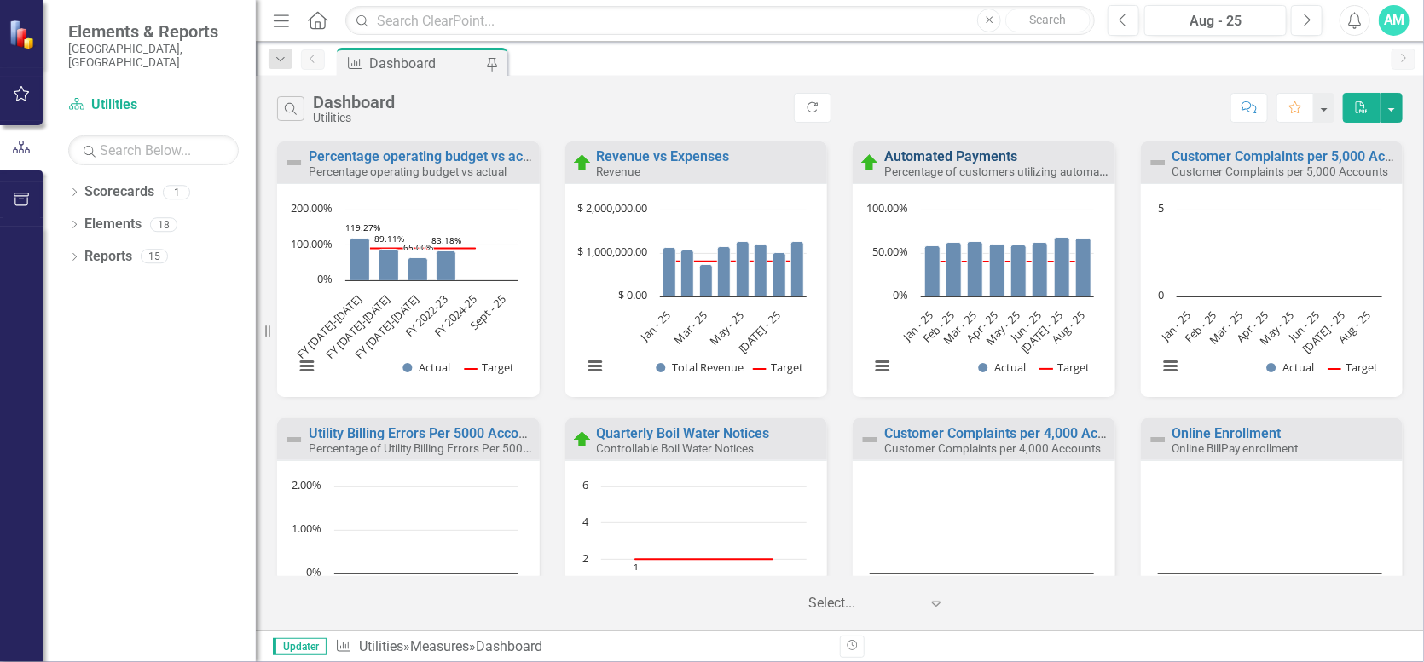
click at [990, 156] on link "Automated Payments" at bounding box center [950, 156] width 133 height 16
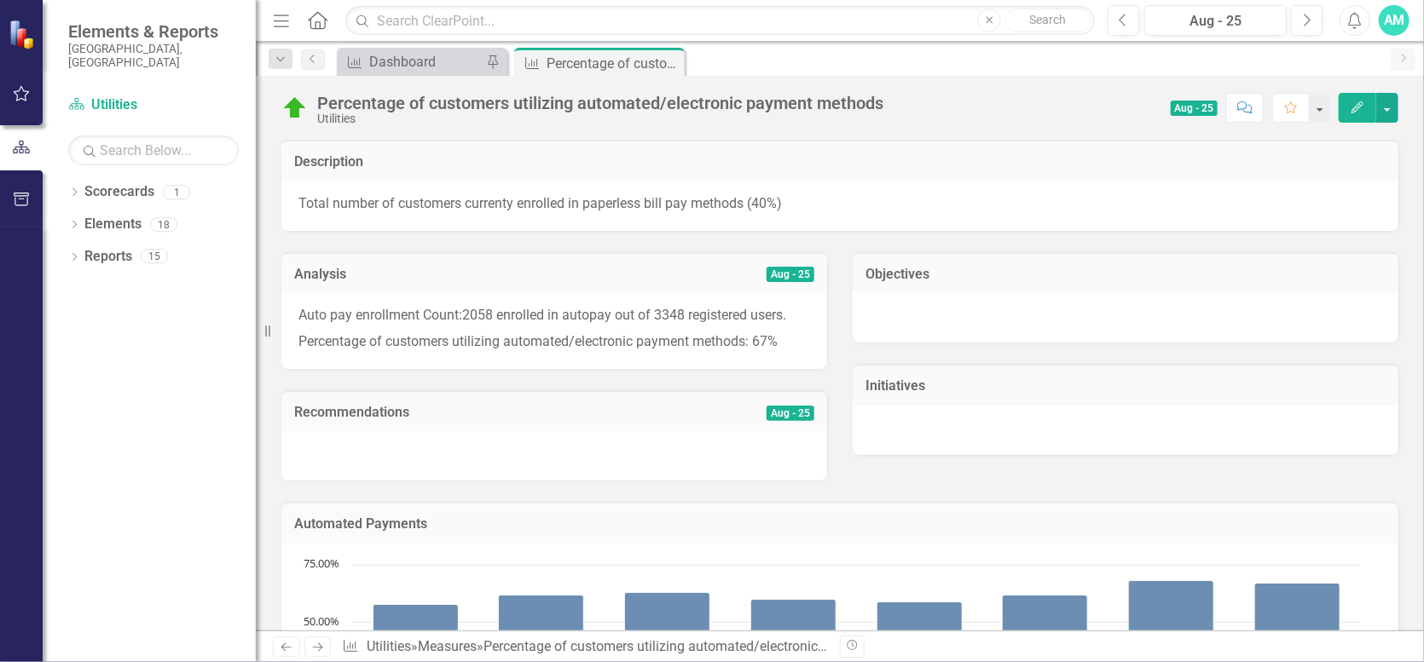
click at [1358, 101] on icon "Edit" at bounding box center [1357, 107] width 15 height 12
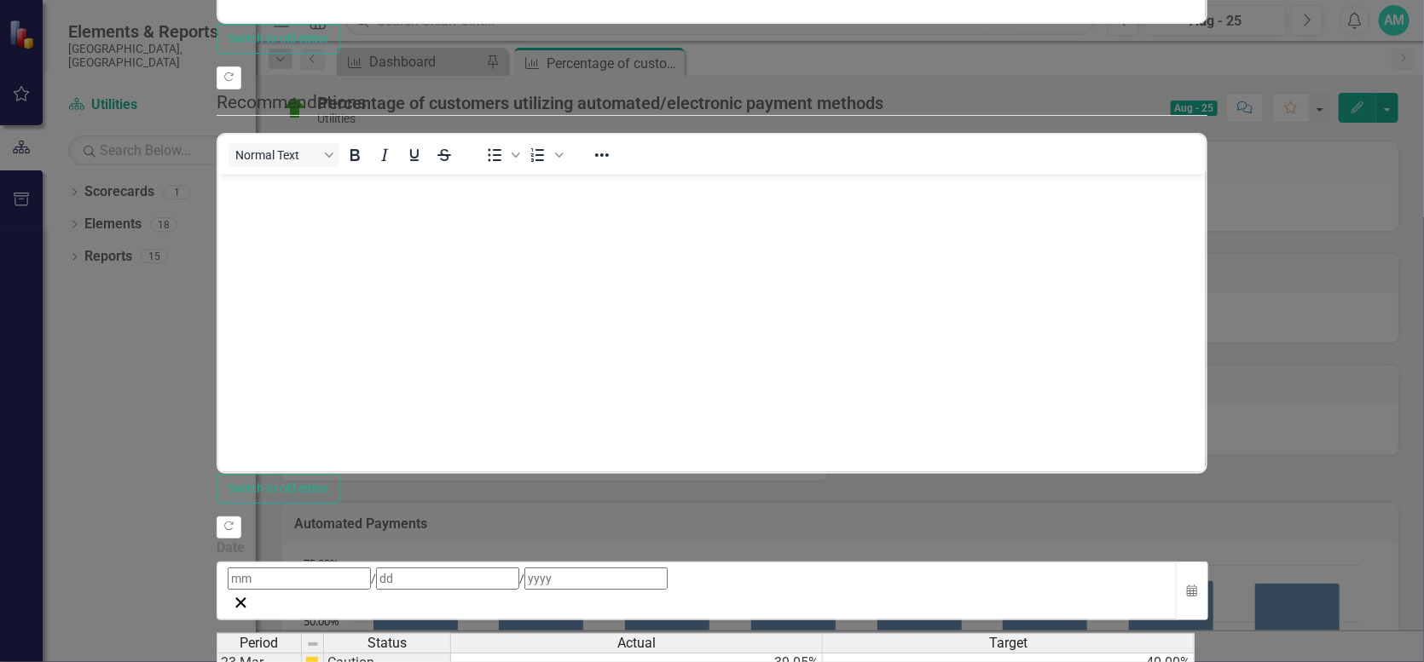
scroll to position [665, 0]
type textarea "67"
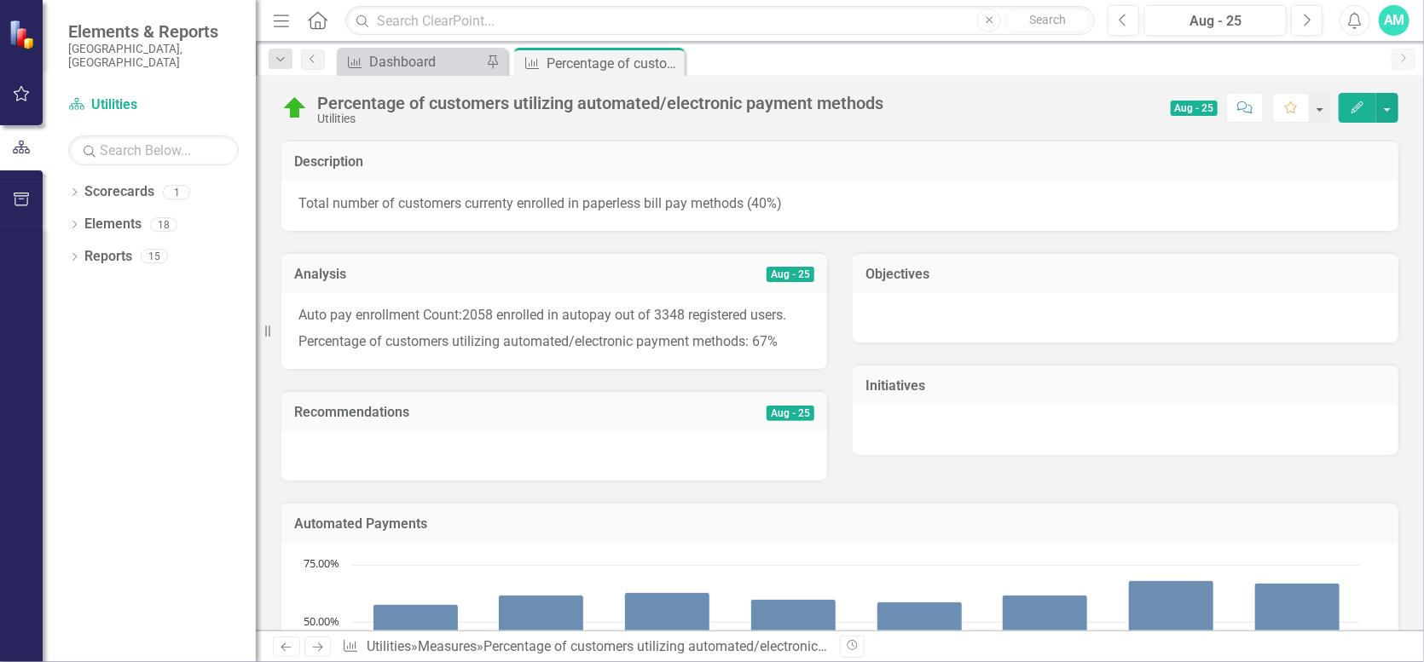
click at [541, 345] on p "Percentage of customers utilizing automated/electronic payment methods: 67%" at bounding box center [554, 340] width 512 height 23
click at [1364, 110] on icon "Edit" at bounding box center [1357, 107] width 15 height 12
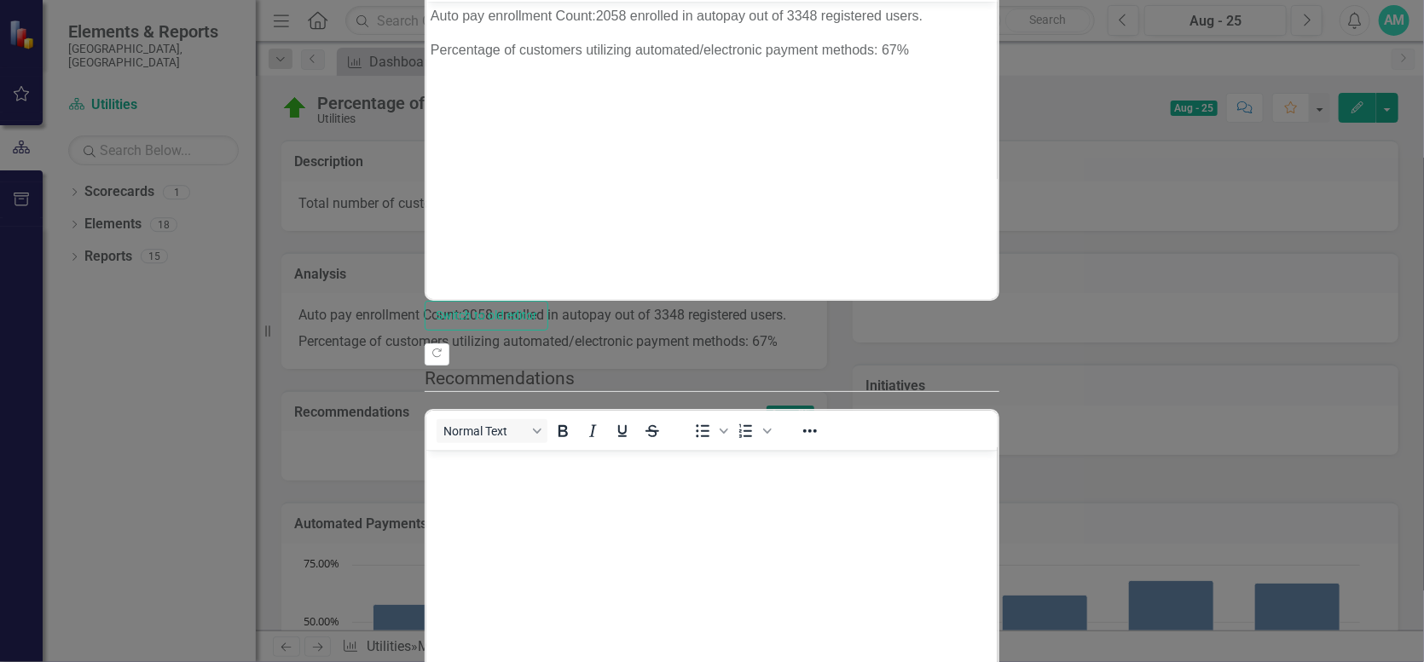
scroll to position [0, 0]
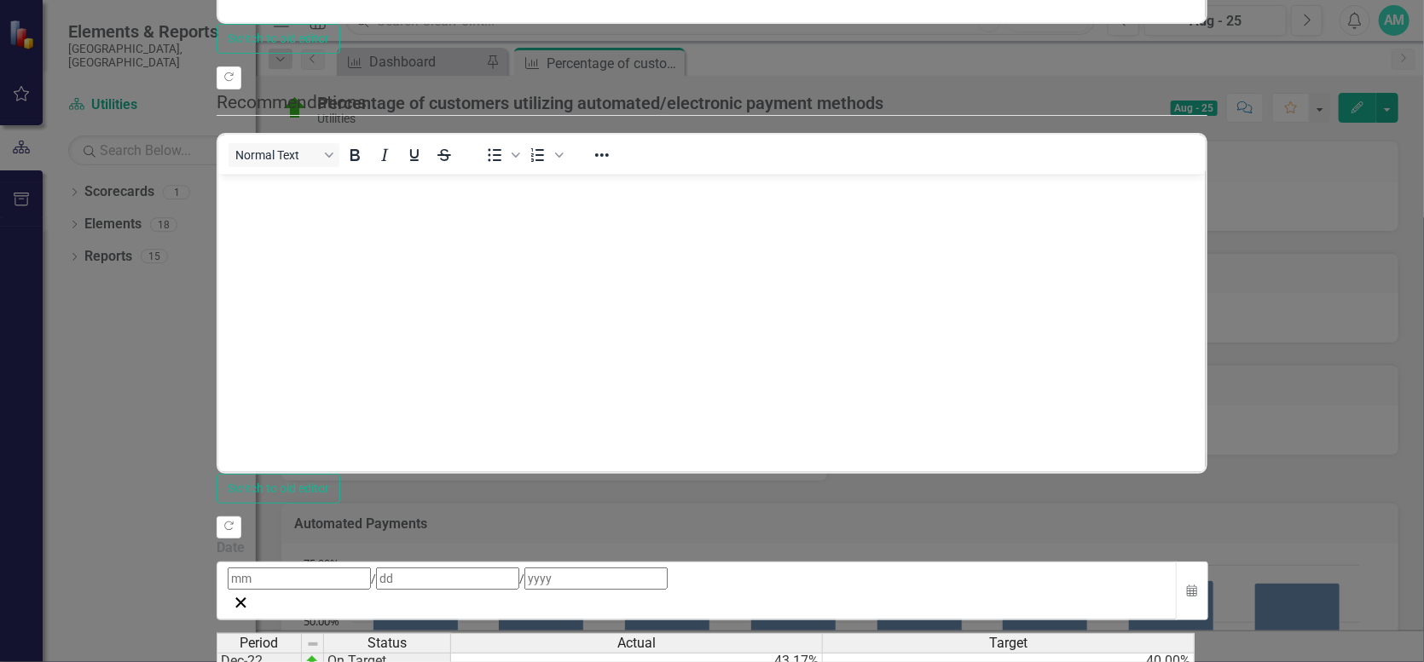
scroll to position [665, 0]
type textarea "61"
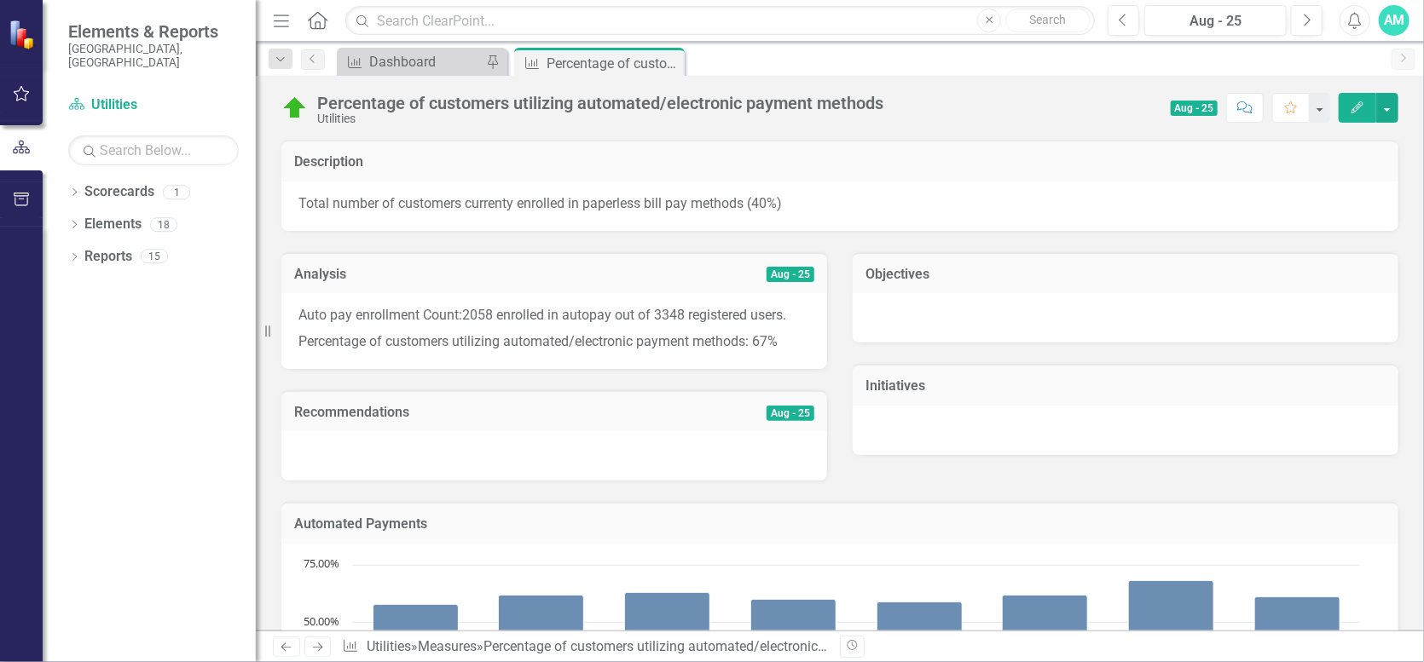
drag, startPoint x: 662, startPoint y: 62, endPoint x: 518, endPoint y: 55, distance: 144.2
click at [0, 0] on icon "Close" at bounding box center [0, 0] width 0 height 0
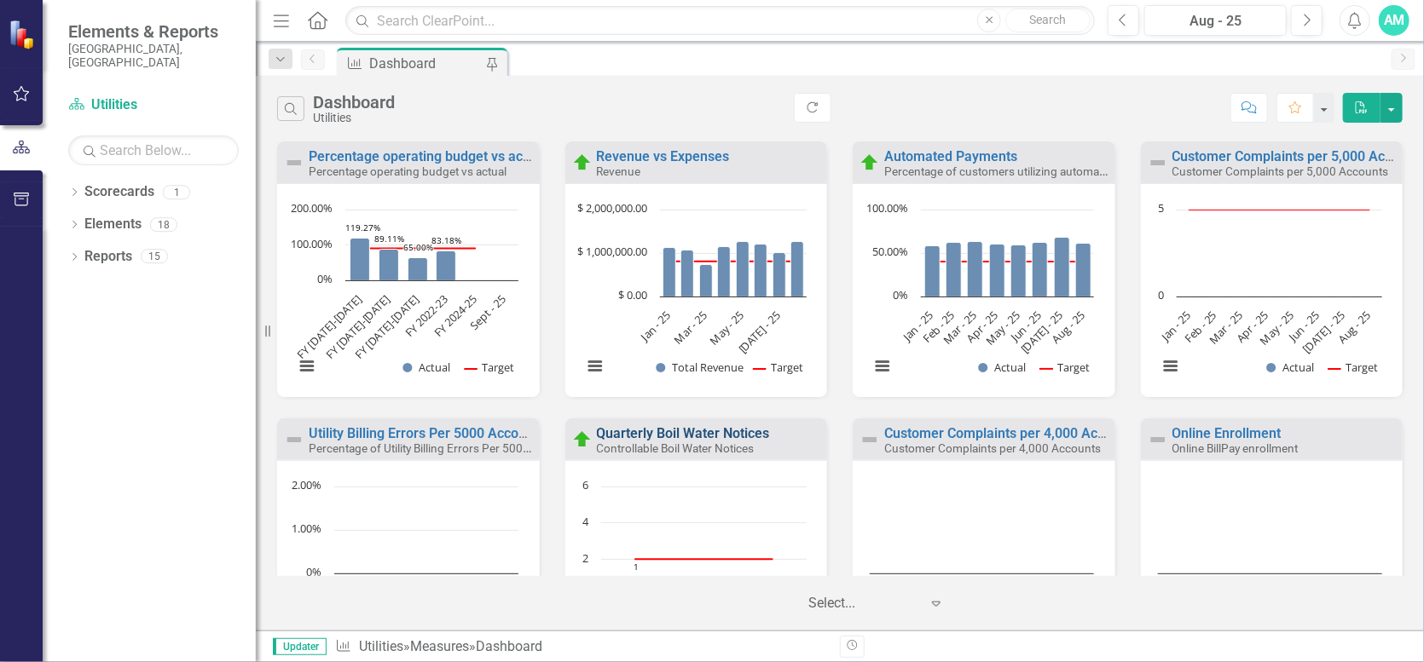
click at [691, 435] on link "Quarterly Boil Water Notices" at bounding box center [683, 433] width 173 height 16
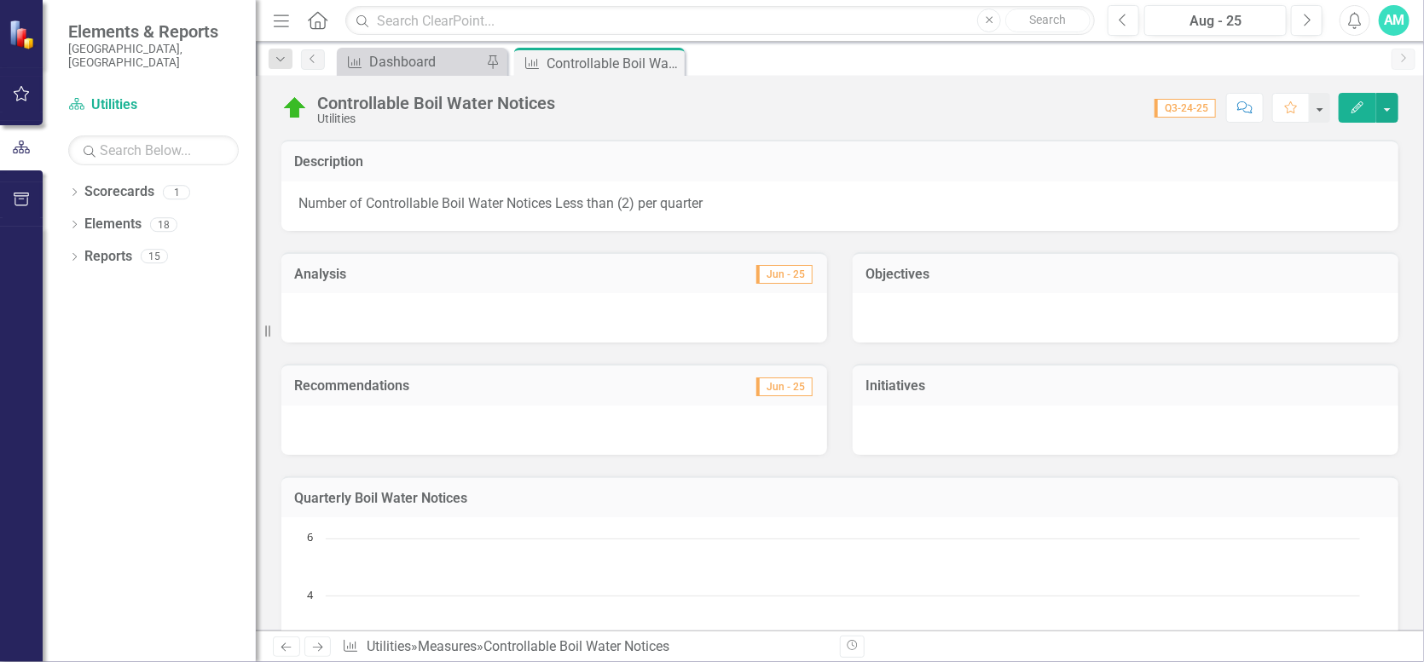
click at [1352, 101] on icon "Edit" at bounding box center [1357, 107] width 15 height 12
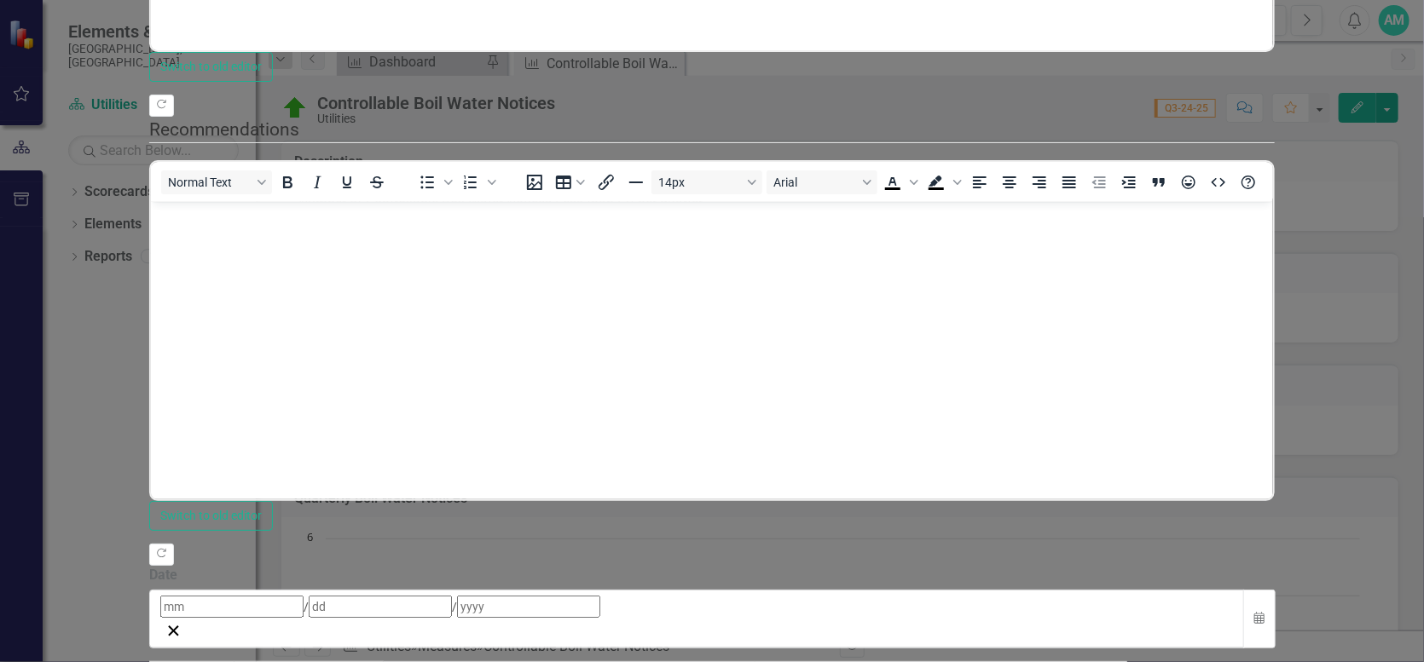
scroll to position [96, 0]
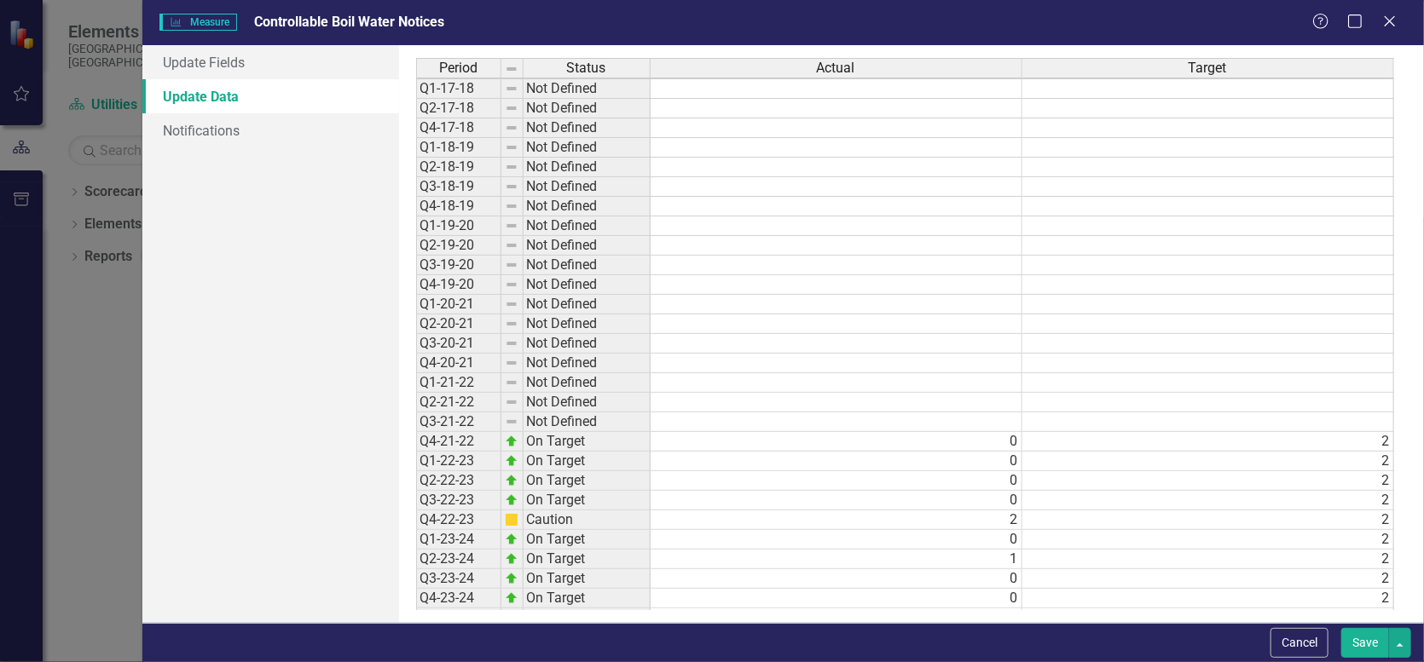
scroll to position [96, 0]
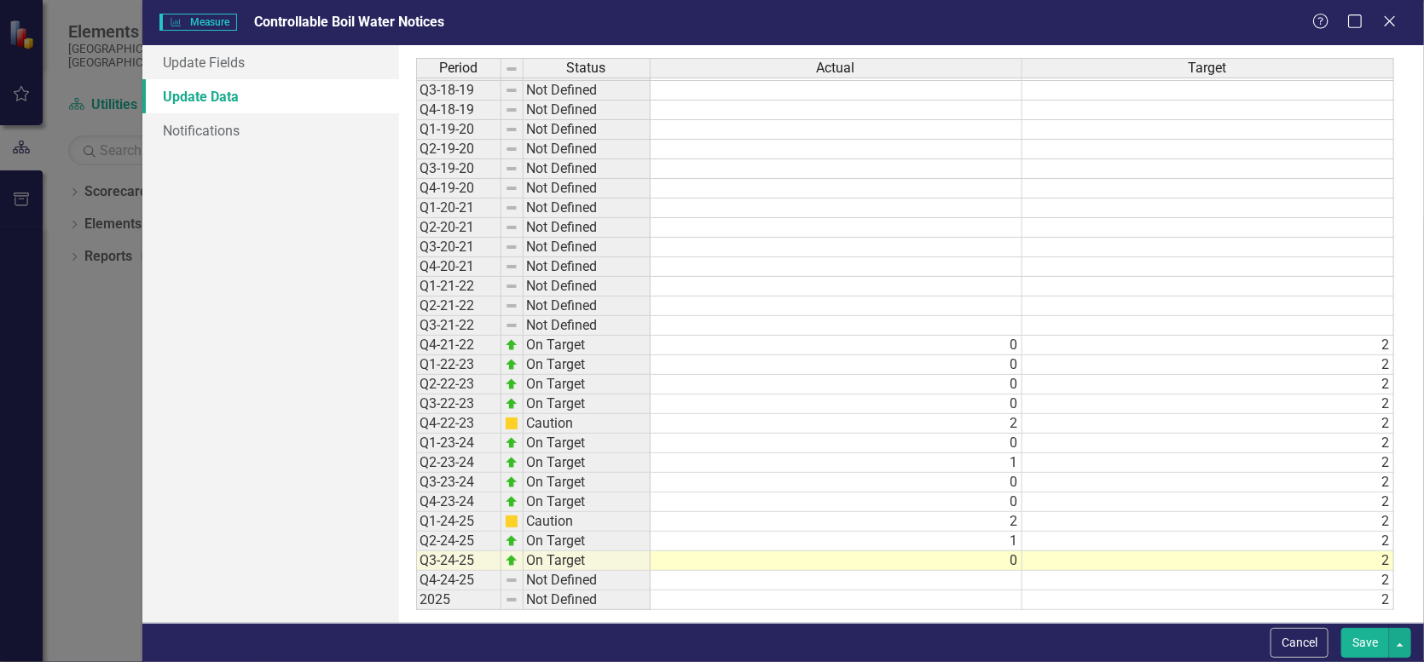
click at [1377, 29] on div "Help Maximize Close" at bounding box center [1359, 23] width 95 height 20
click at [1382, 22] on icon "Close" at bounding box center [1389, 21] width 21 height 16
